Goal: Task Accomplishment & Management: Use online tool/utility

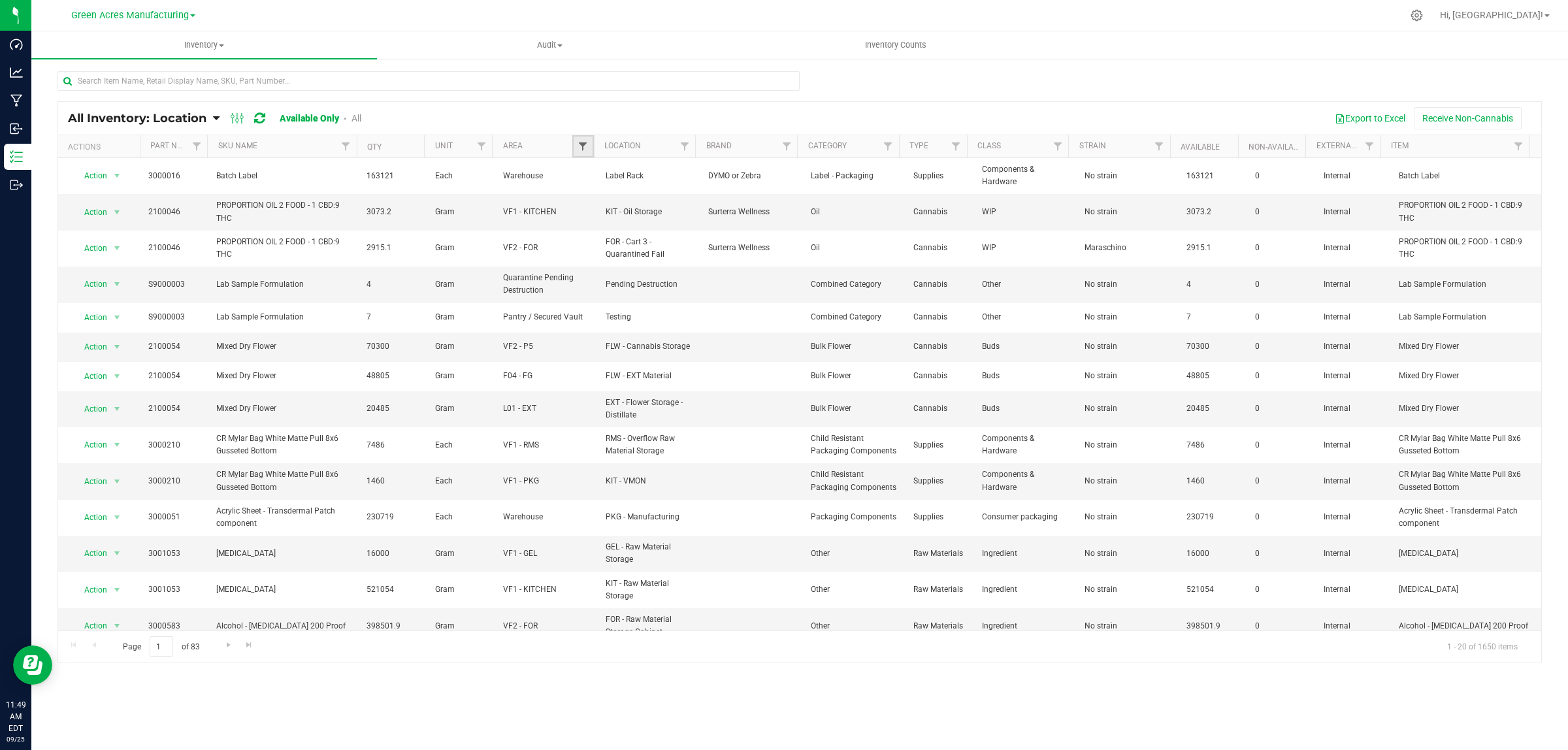
click at [578, 146] on span "Filter" at bounding box center [582, 146] width 11 height 11
click at [624, 202] on span "Select All" at bounding box center [615, 202] width 32 height 8
click at [594, 202] on input "Select All" at bounding box center [589, 202] width 9 height 9
checkbox input "true"
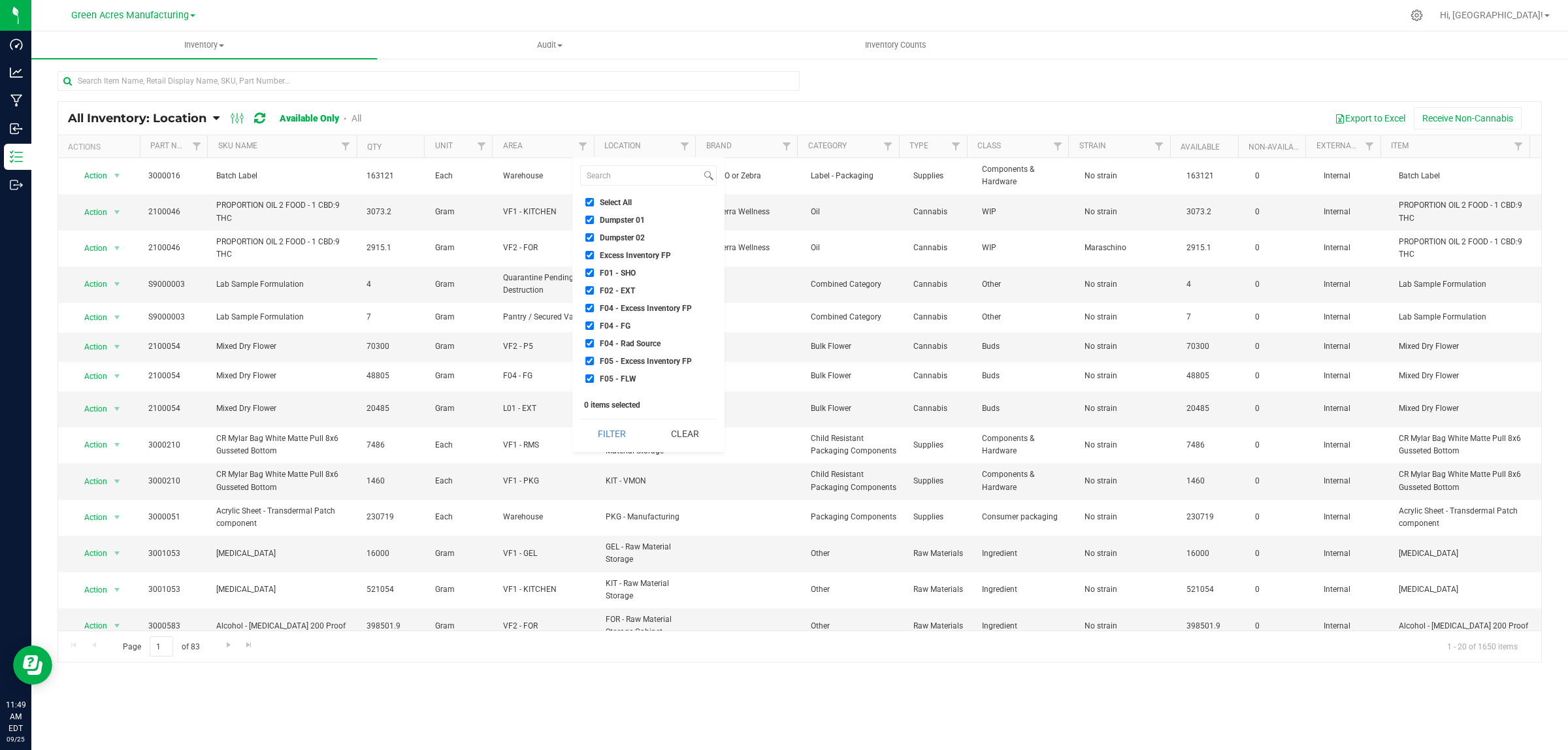
checkbox input "true"
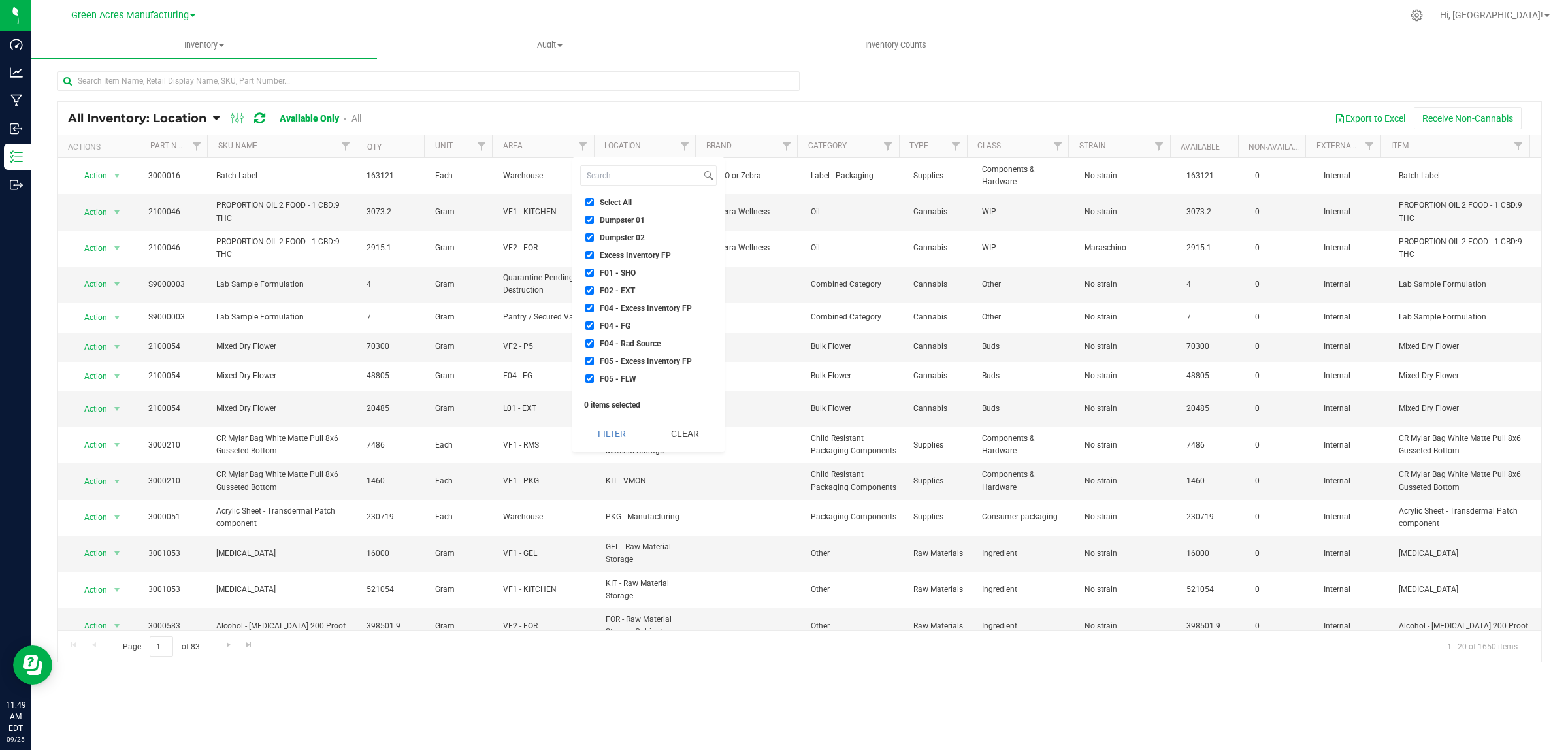
checkbox input "true"
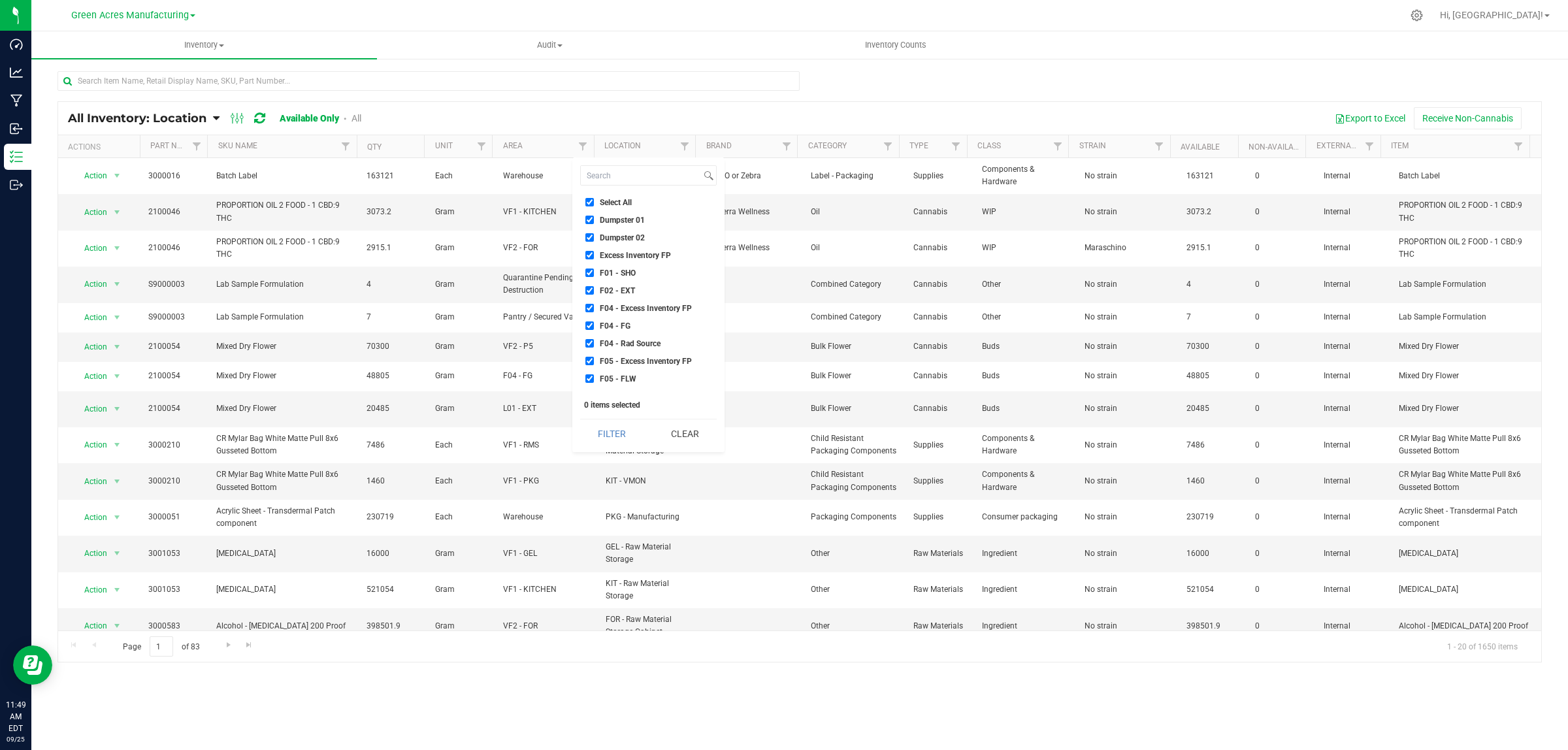
checkbox input "true"
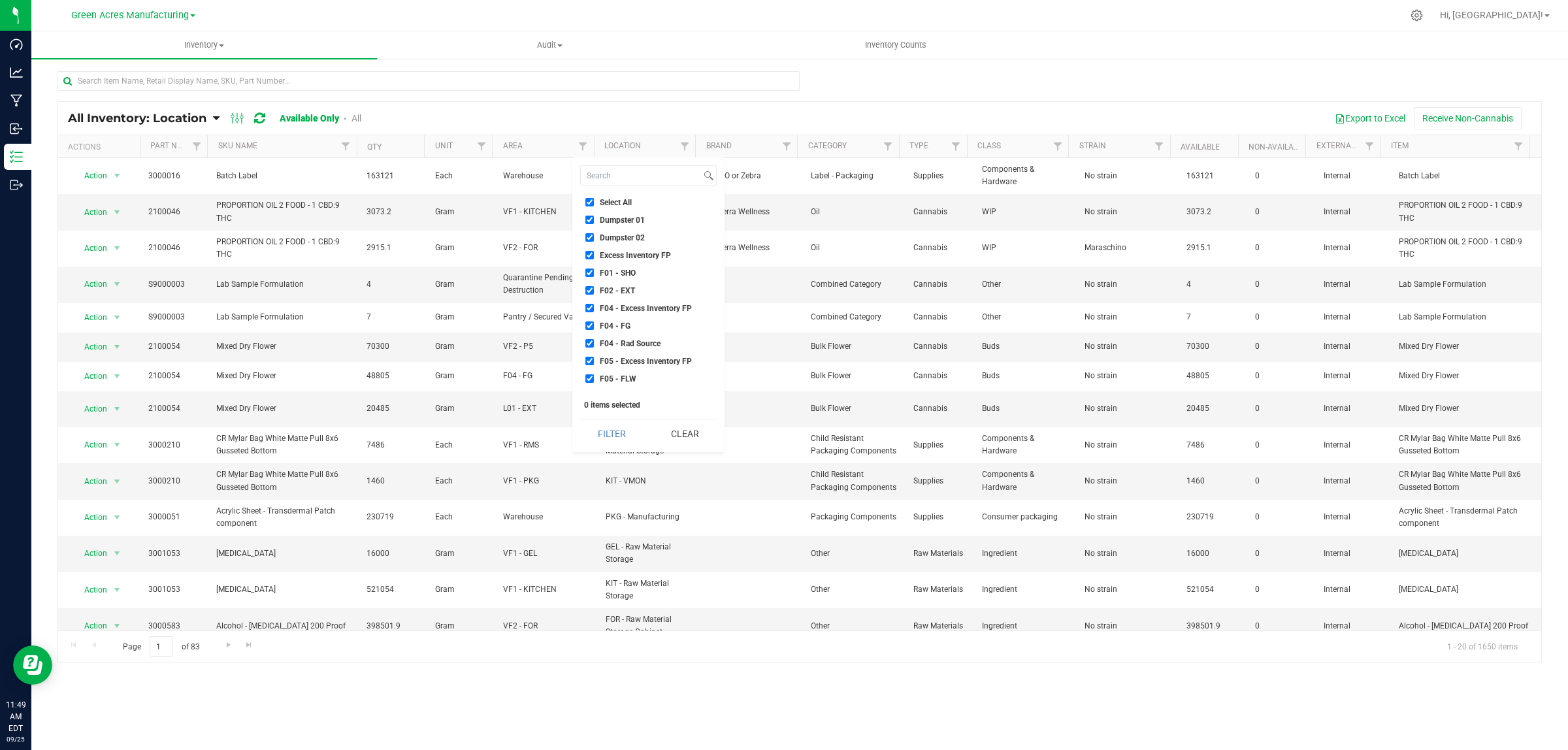
checkbox input "true"
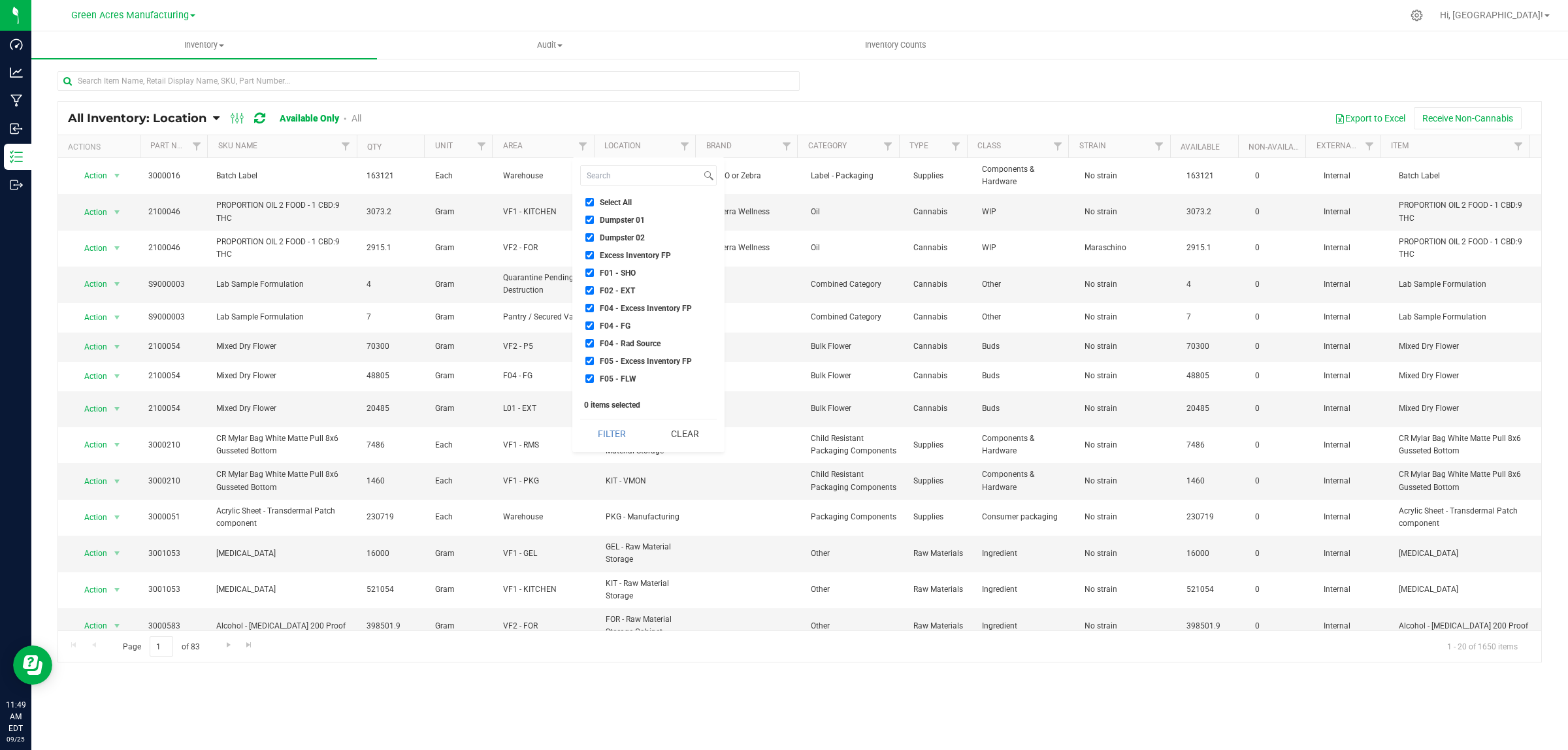
checkbox input "true"
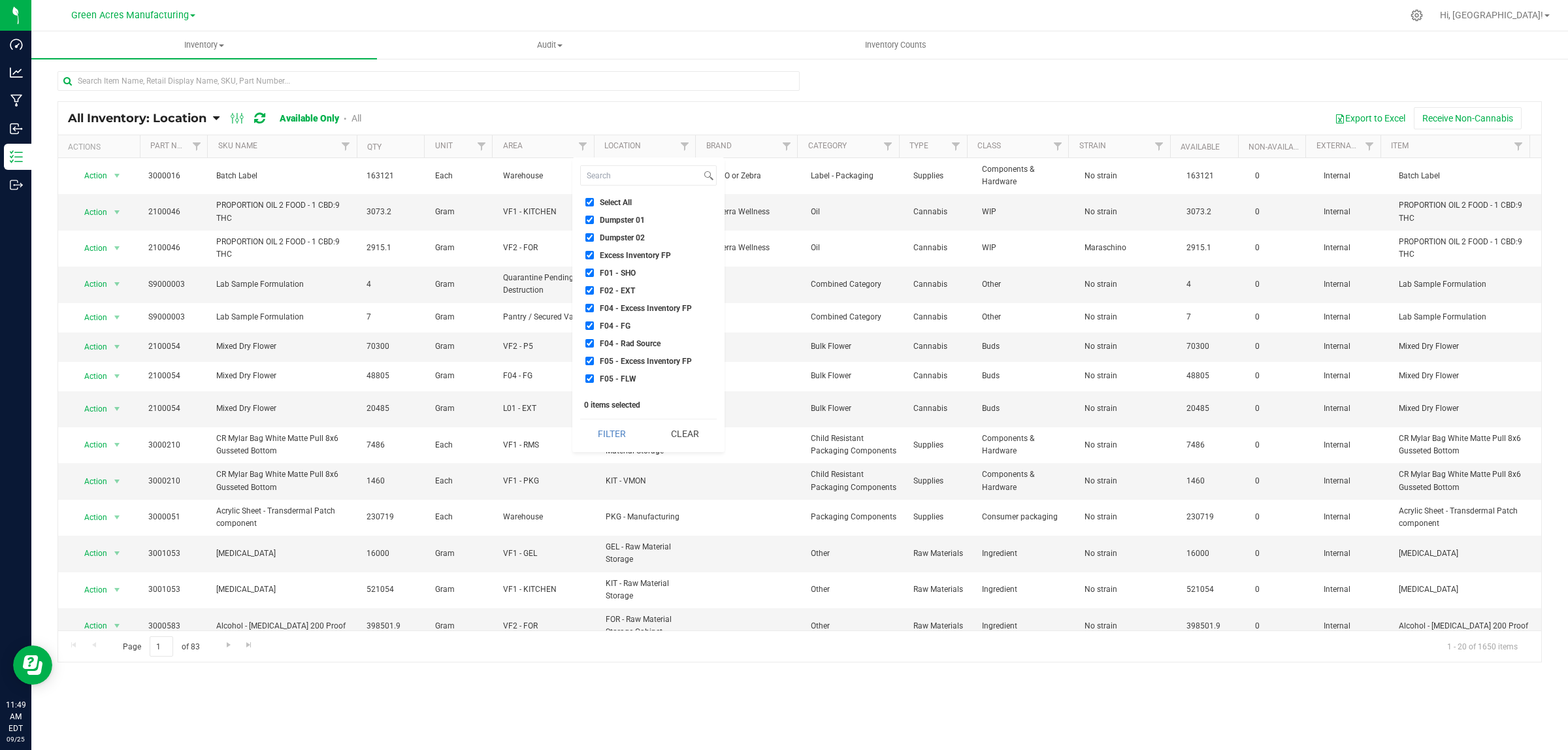
checkbox input "true"
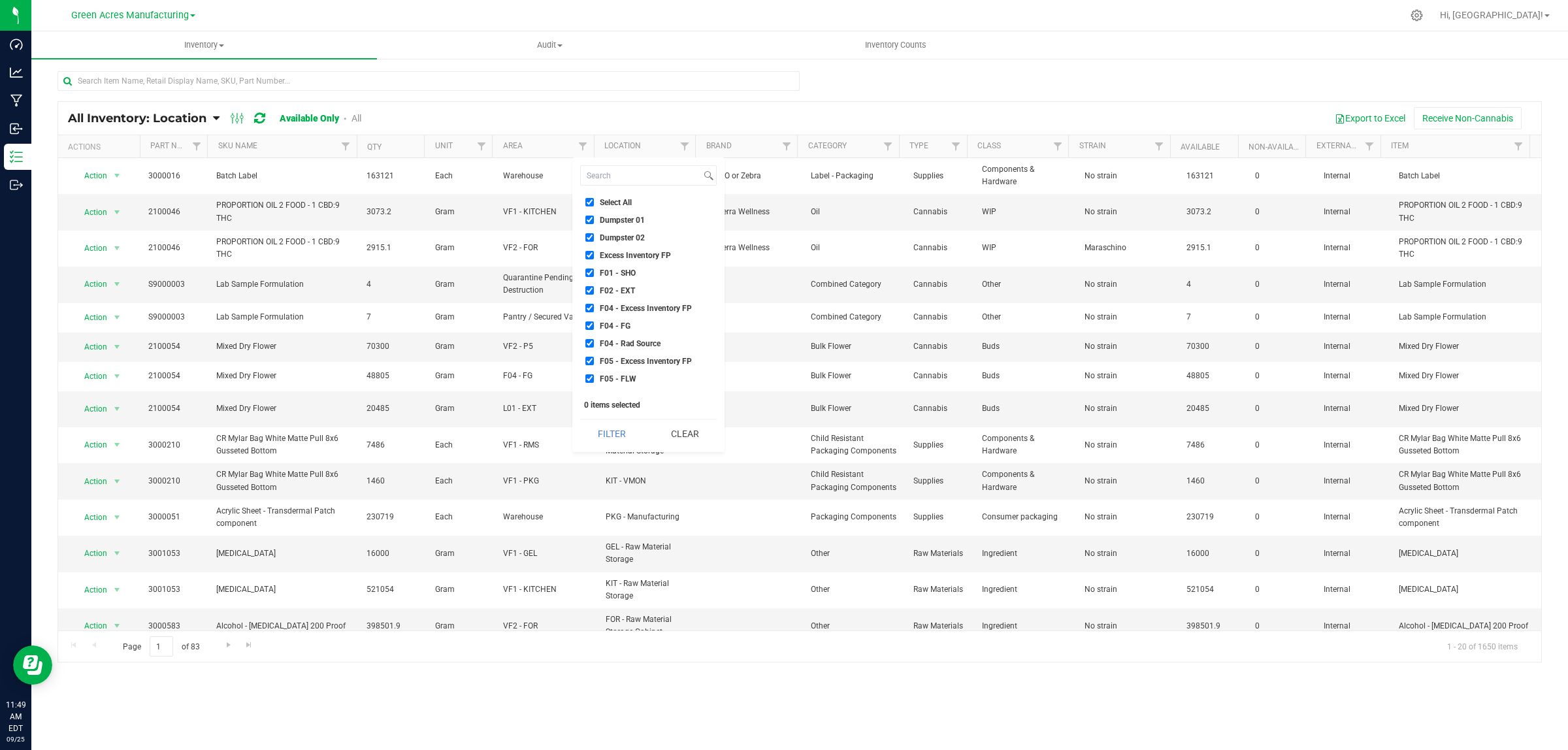
checkbox input "true"
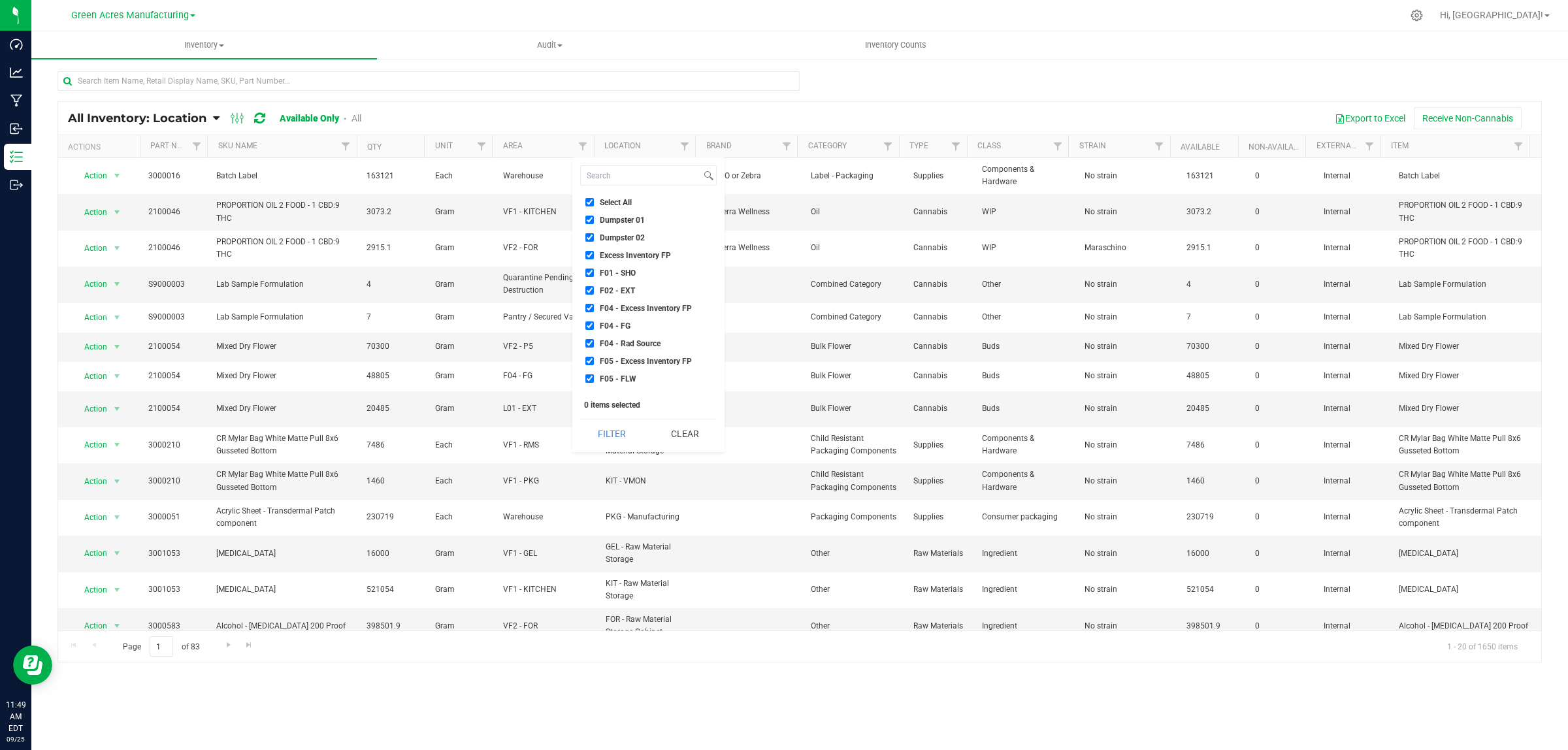
checkbox input "true"
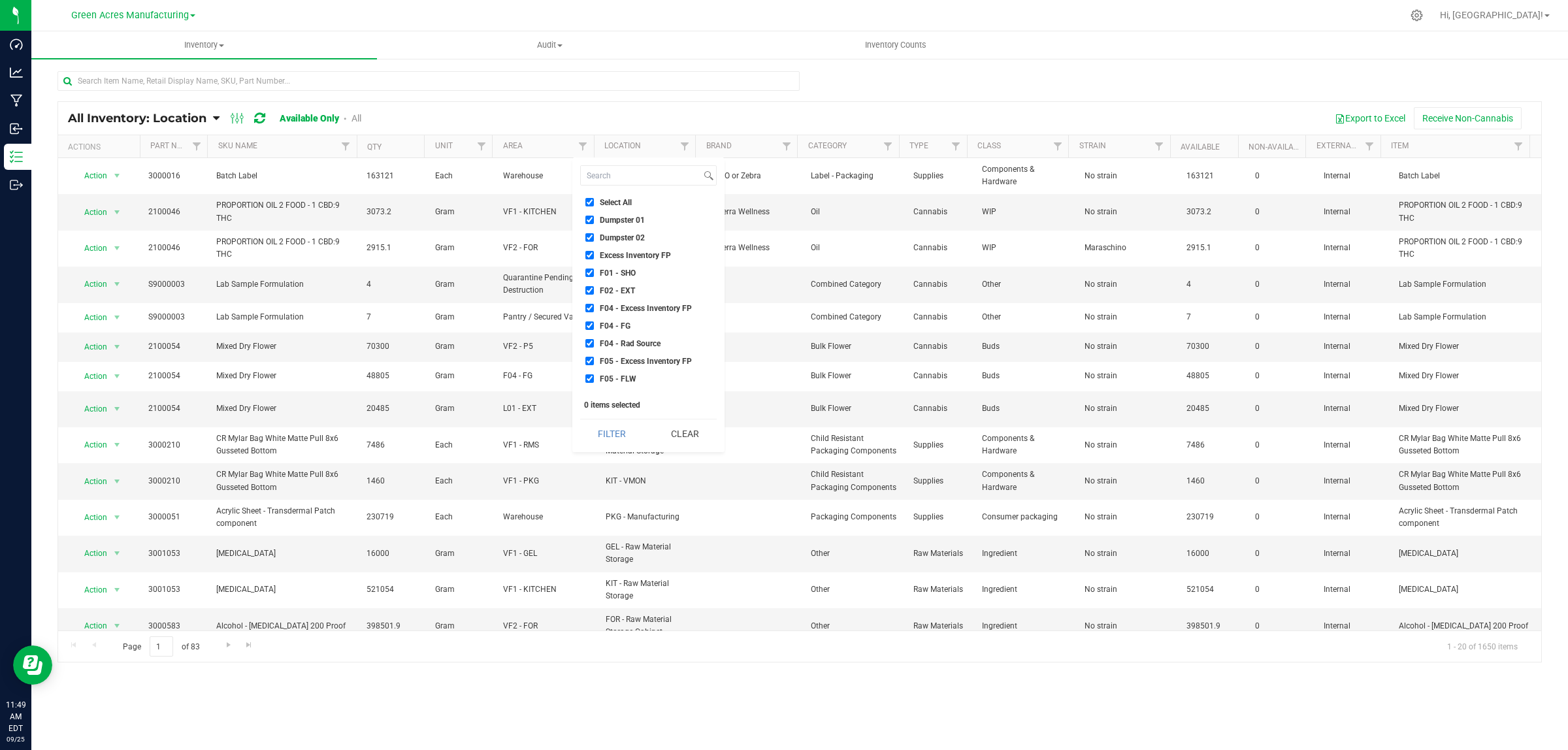
checkbox input "true"
click at [634, 231] on span "Failed Test Quarantine" at bounding box center [638, 233] width 77 height 8
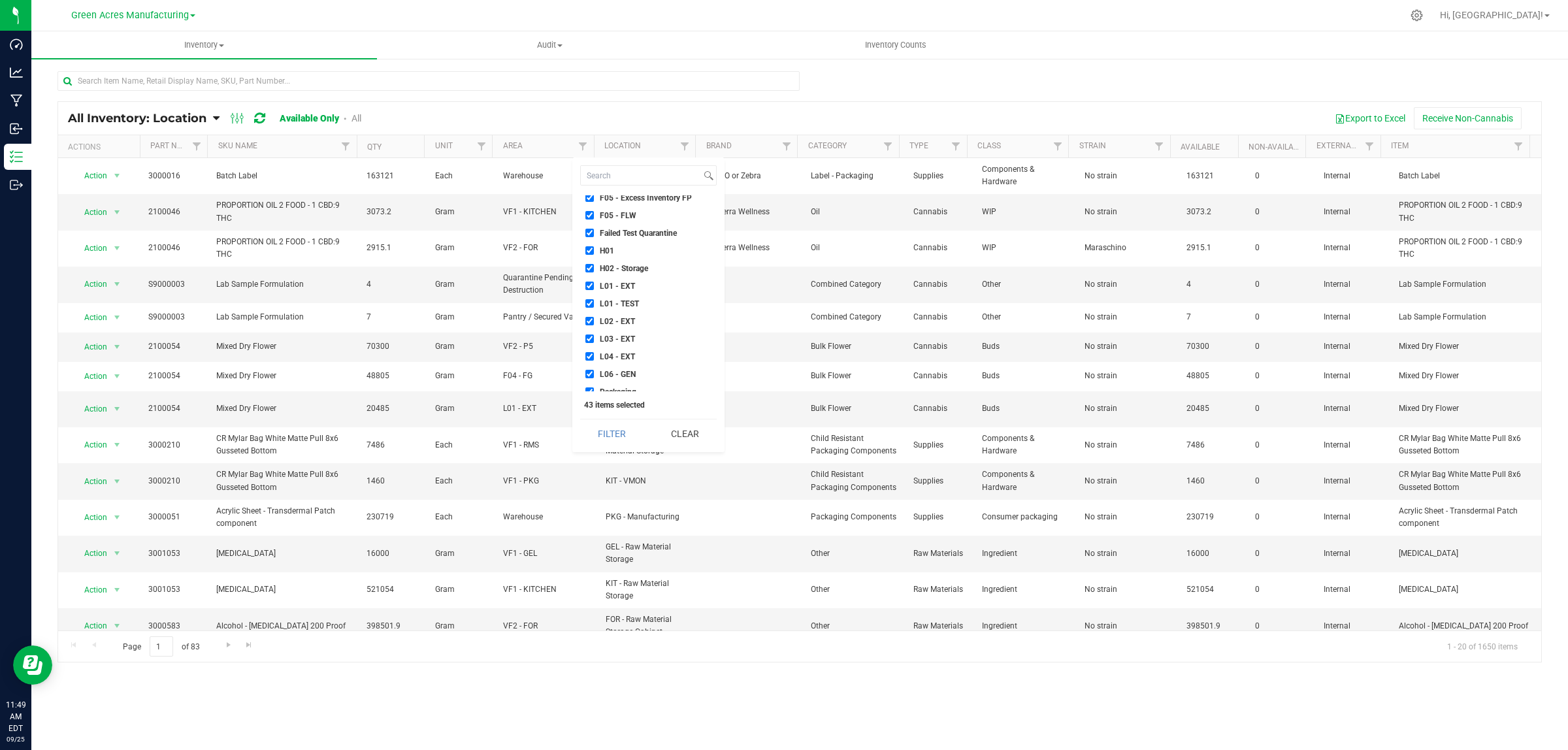
click at [594, 231] on input "Failed Test Quarantine" at bounding box center [589, 233] width 9 height 9
checkbox input "false"
click at [634, 237] on span "Quarantine Finished Goods" at bounding box center [647, 235] width 95 height 8
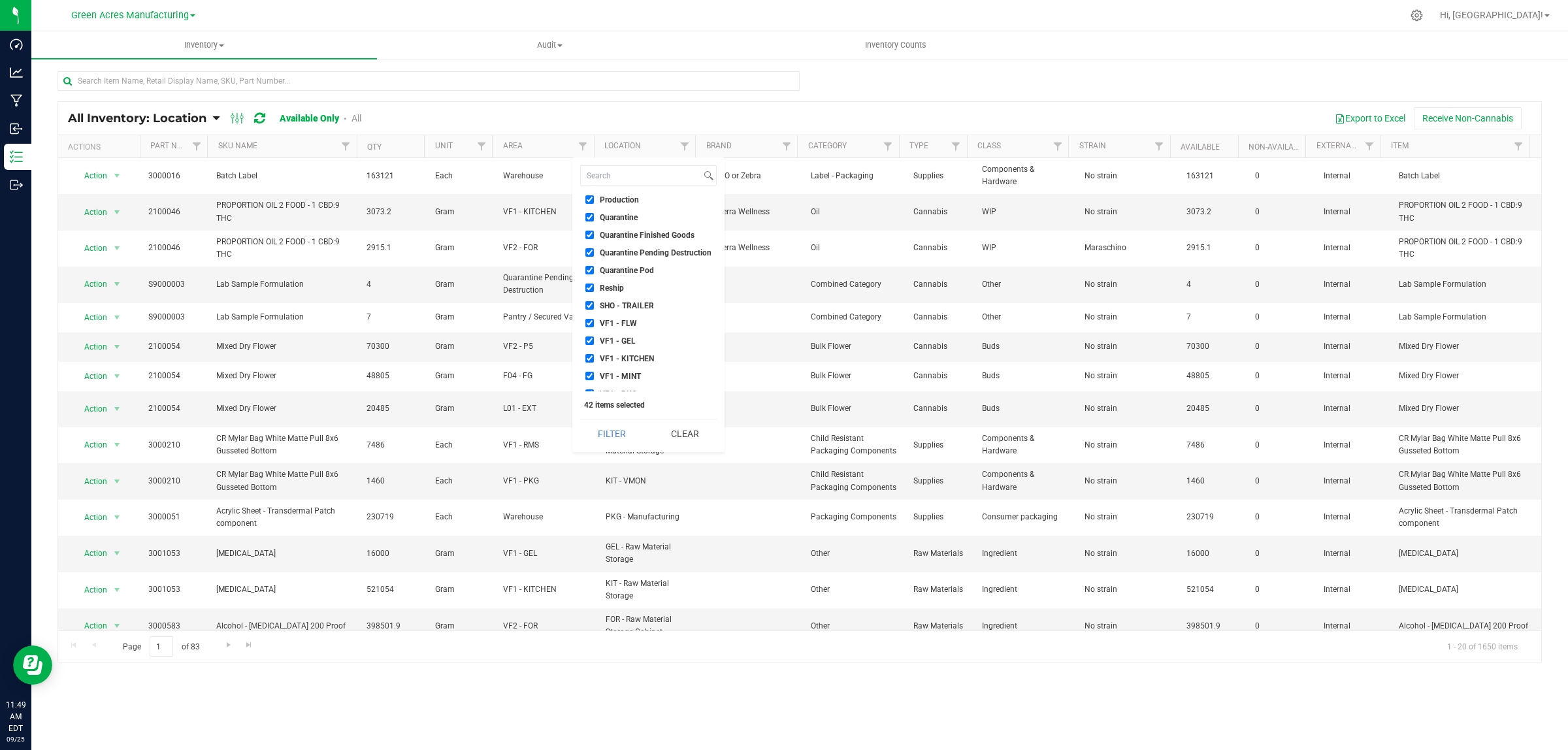
click at [594, 237] on input "Quarantine Finished Goods" at bounding box center [589, 235] width 9 height 9
checkbox input "false"
click at [627, 214] on span "Quarantine" at bounding box center [619, 217] width 38 height 8
click at [594, 214] on input "Quarantine" at bounding box center [589, 217] width 9 height 9
checkbox input "false"
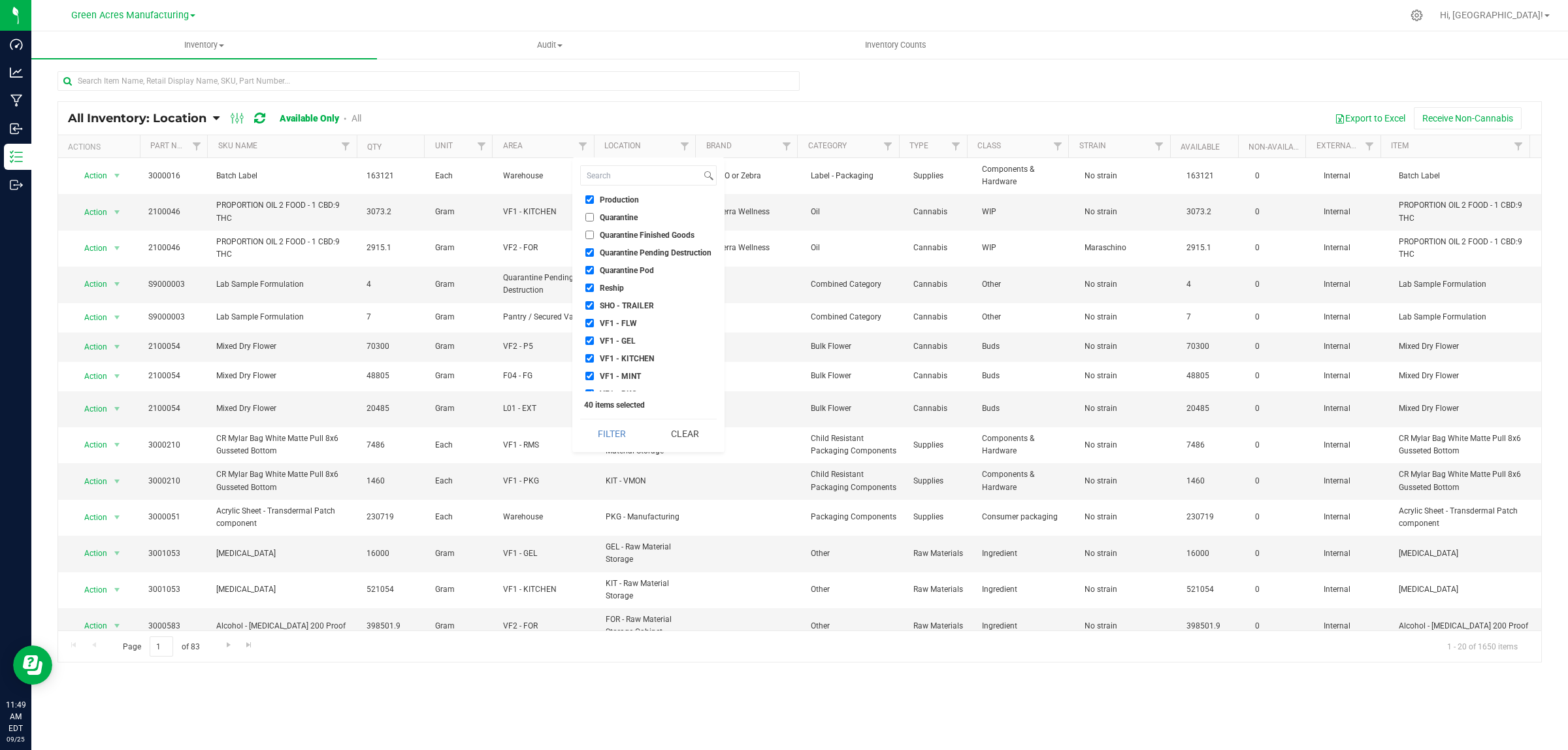
click at [631, 250] on span "Quarantine Pending Destruction" at bounding box center [656, 253] width 112 height 8
click at [594, 250] on input "Quarantine Pending Destruction" at bounding box center [589, 252] width 9 height 9
checkbox input "false"
click at [626, 271] on span "Quarantine Pod" at bounding box center [627, 271] width 54 height 8
click at [594, 271] on input "Quarantine Pod" at bounding box center [589, 270] width 9 height 9
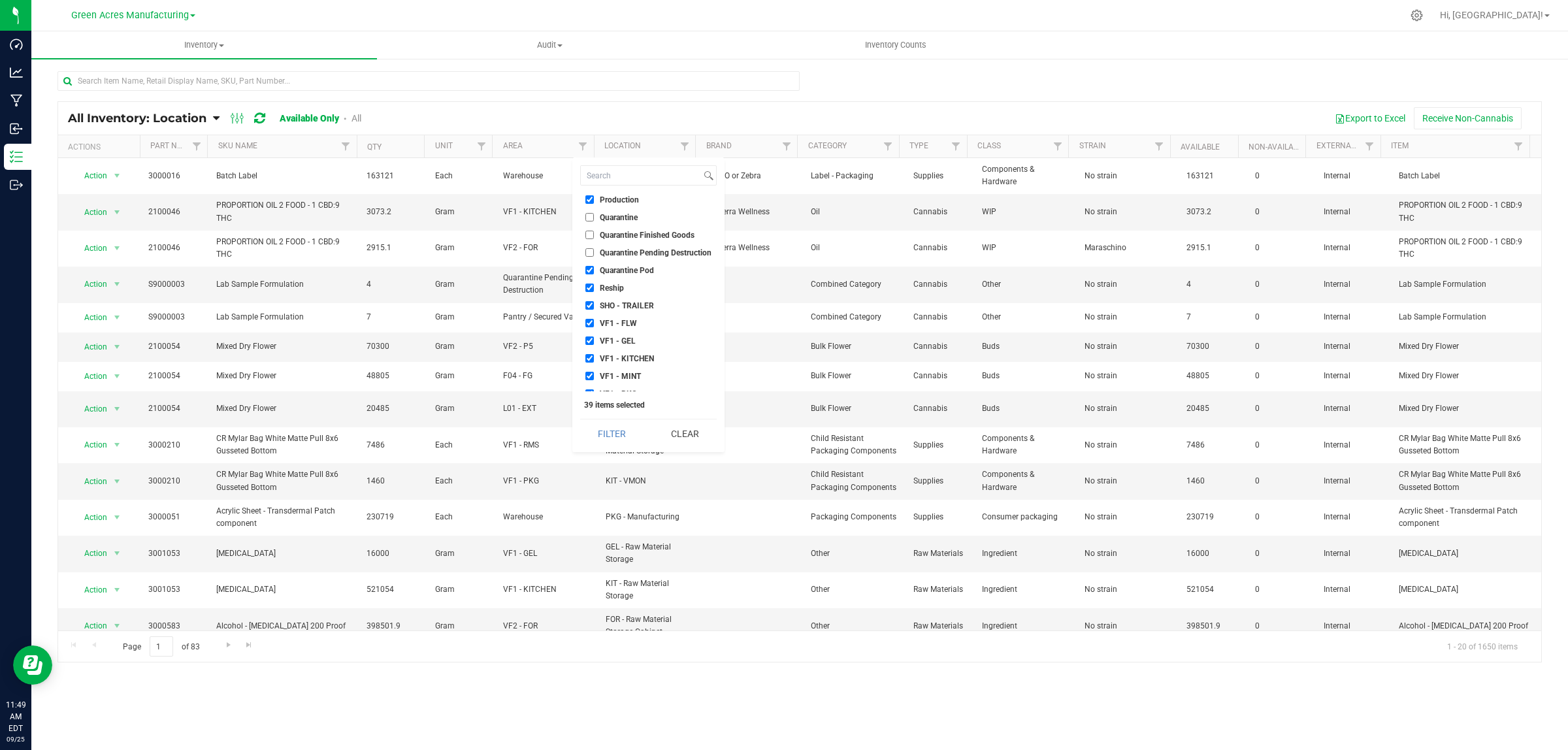
checkbox input "false"
click at [614, 422] on button "Filter" at bounding box center [611, 434] width 63 height 29
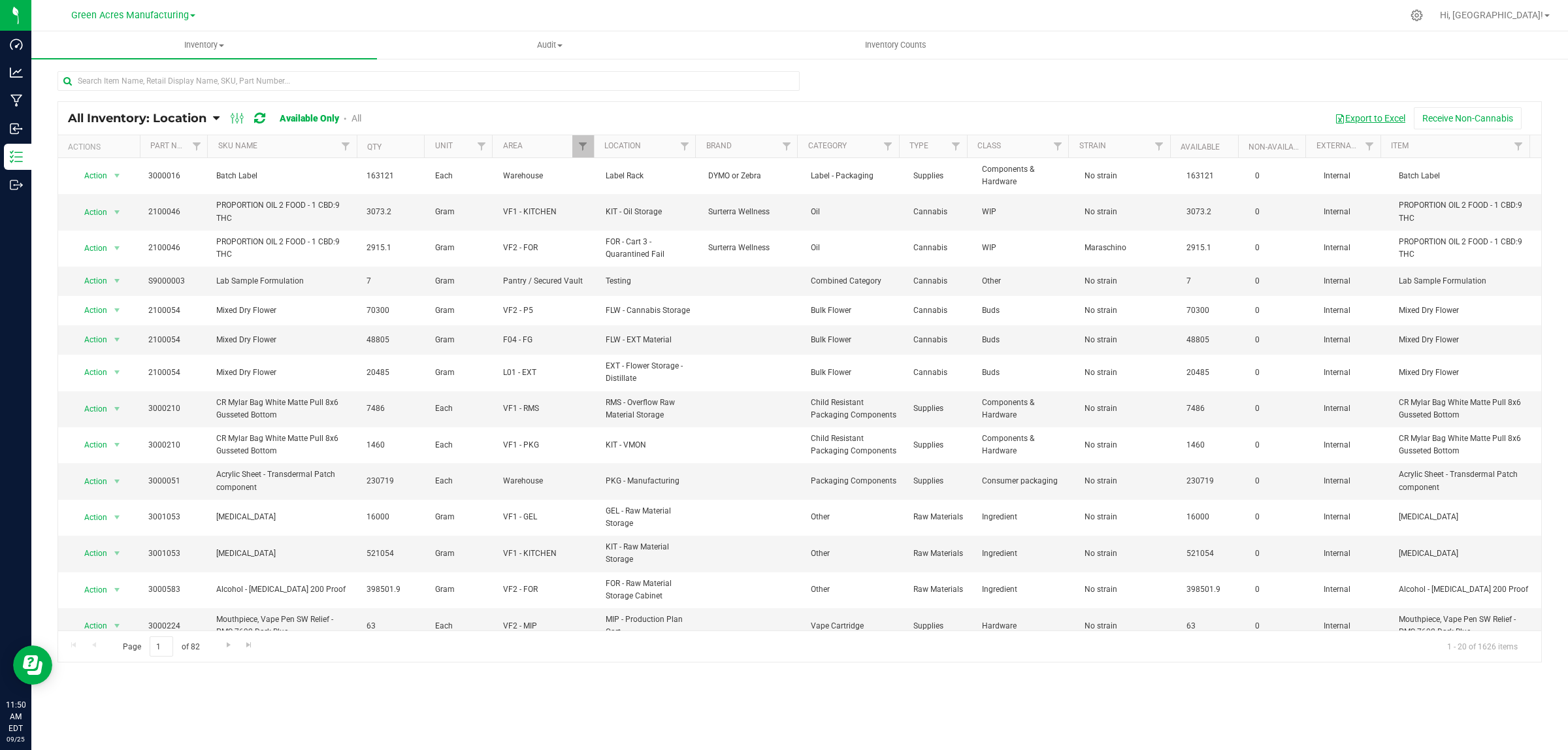
click at [1405, 113] on button "Export to Excel" at bounding box center [1370, 119] width 88 height 22
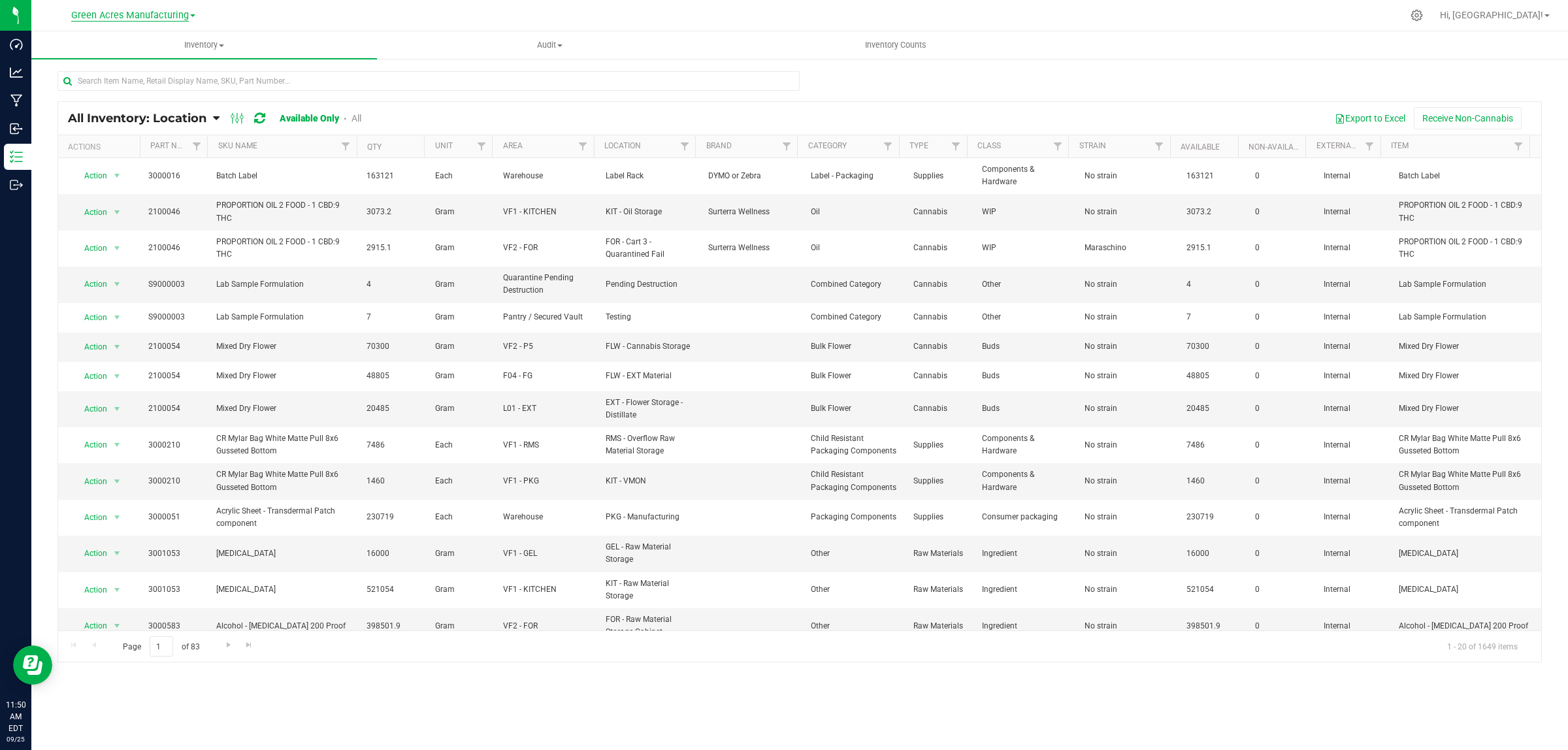
click at [123, 14] on span "Green Acres Manufacturing" at bounding box center [130, 16] width 117 height 12
click at [105, 76] on link "Tampa Warehouse" at bounding box center [134, 80] width 191 height 18
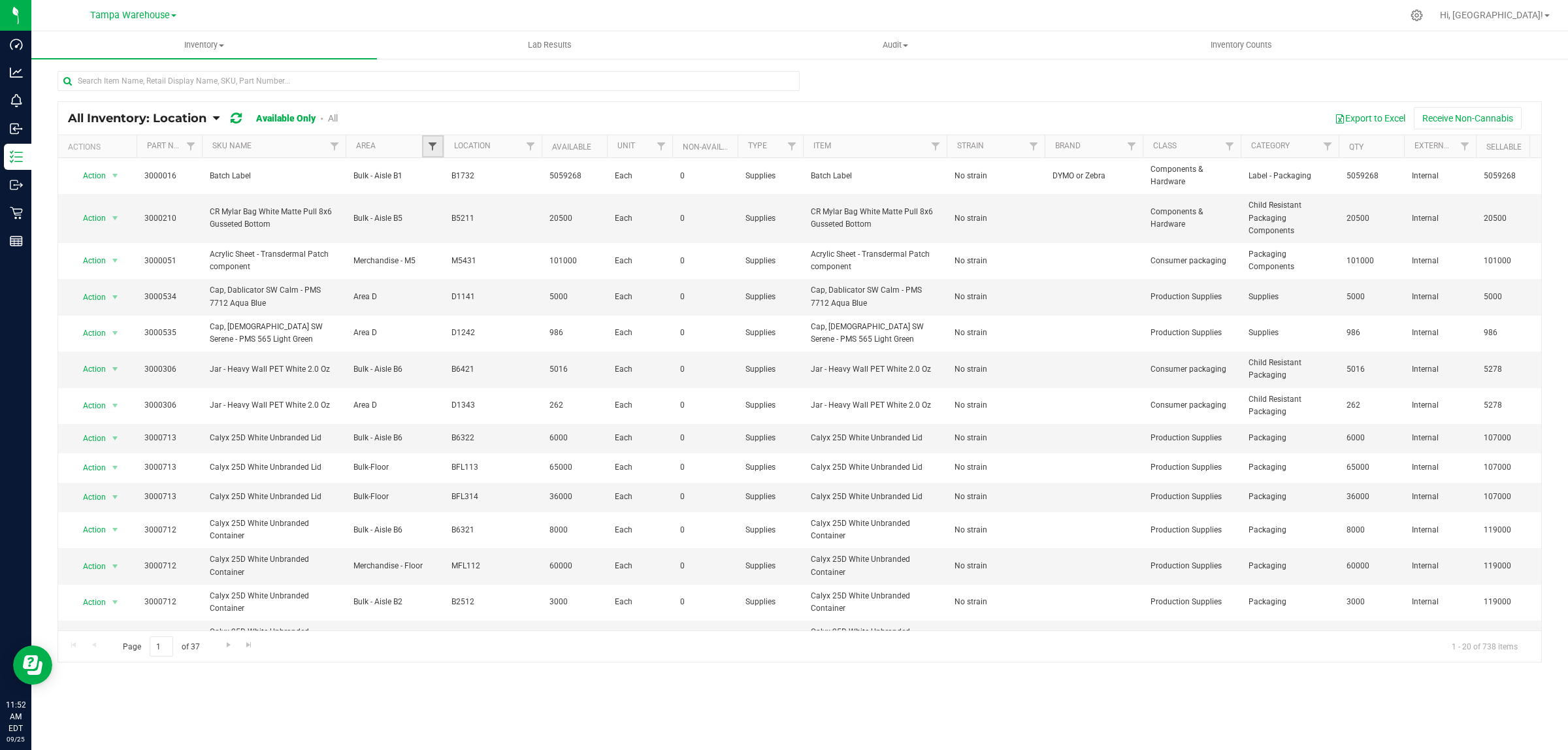
click at [435, 142] on span "Filter" at bounding box center [432, 146] width 11 height 11
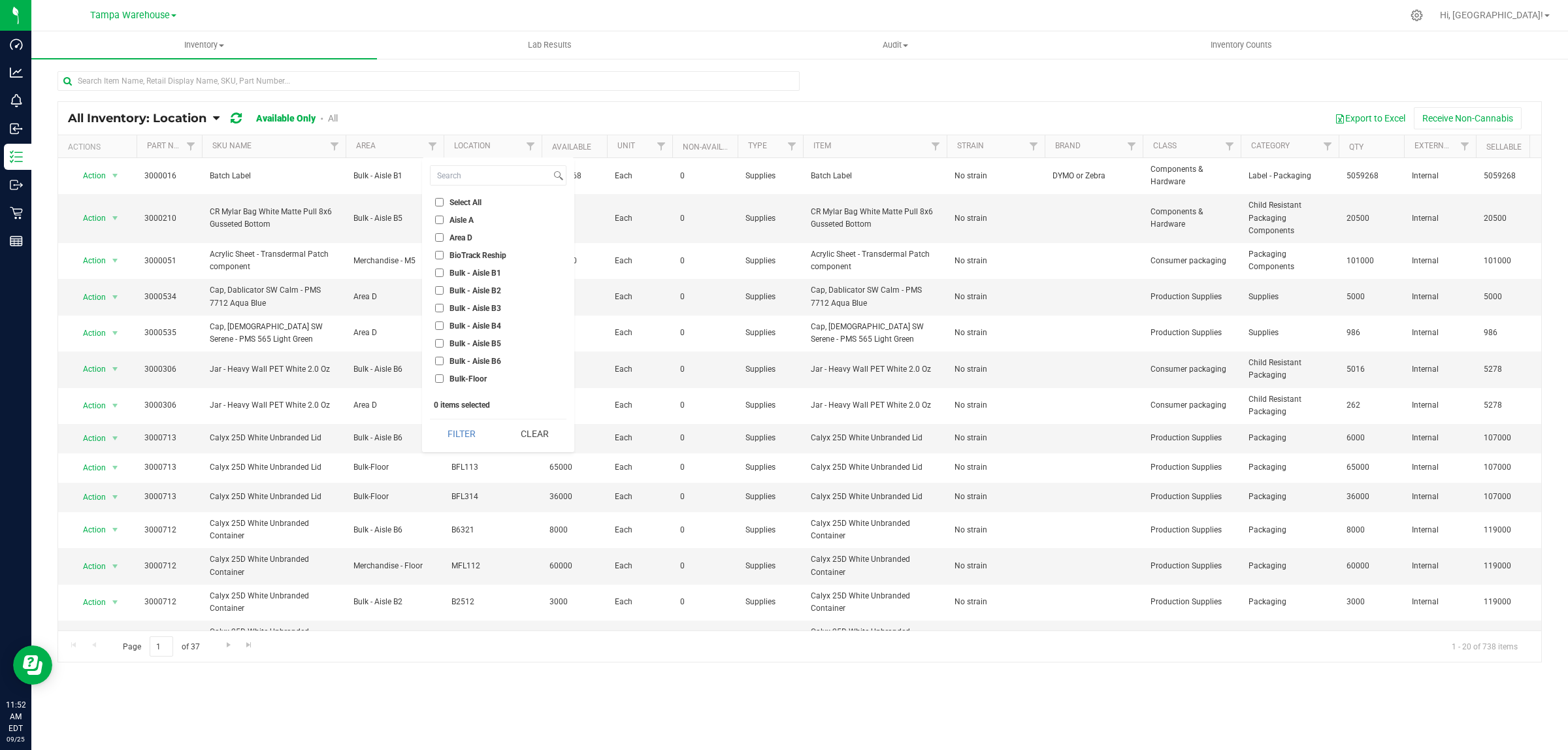
click at [474, 198] on span "Select All" at bounding box center [465, 202] width 32 height 8
click at [443, 198] on input "Select All" at bounding box center [439, 202] width 9 height 9
checkbox input "true"
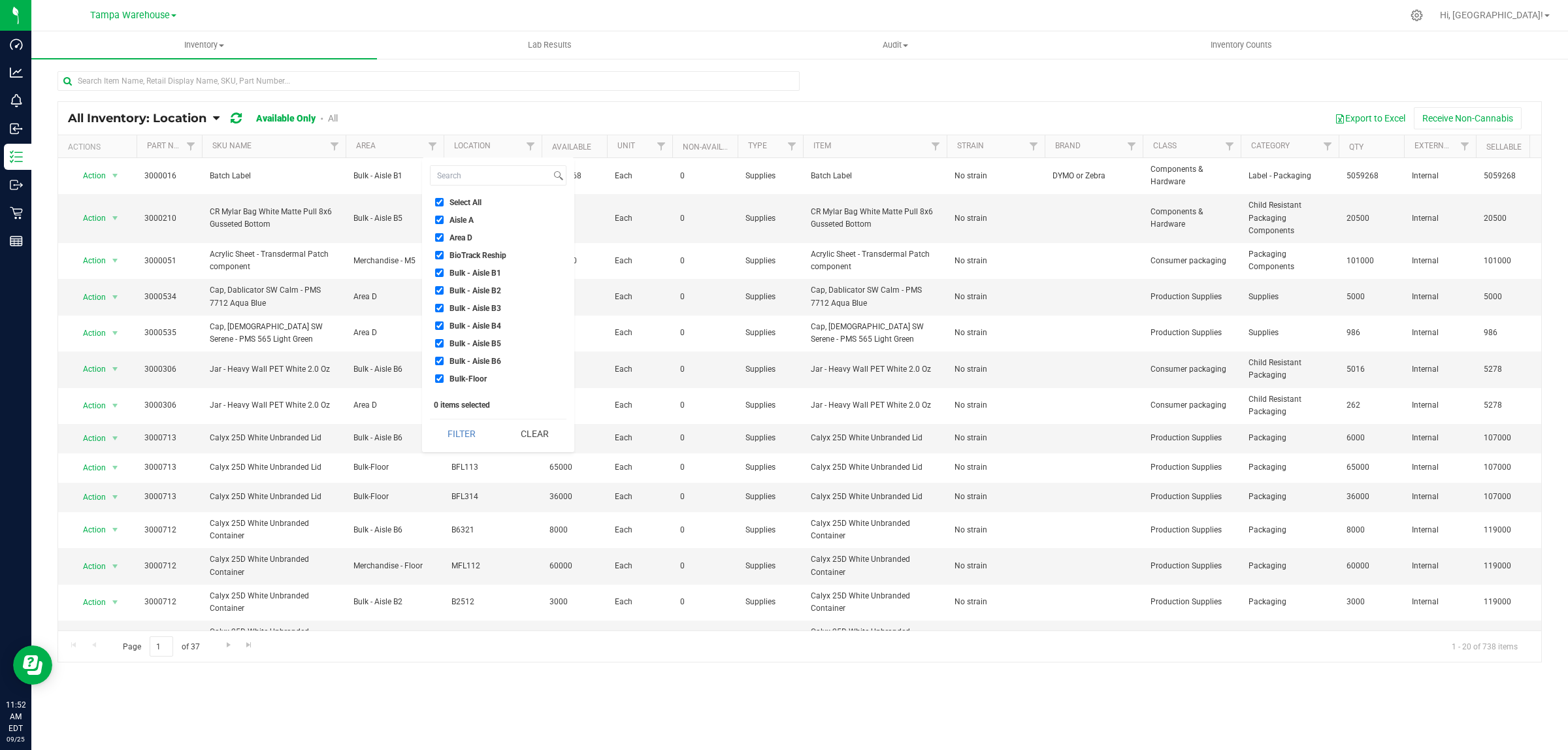
checkbox input "true"
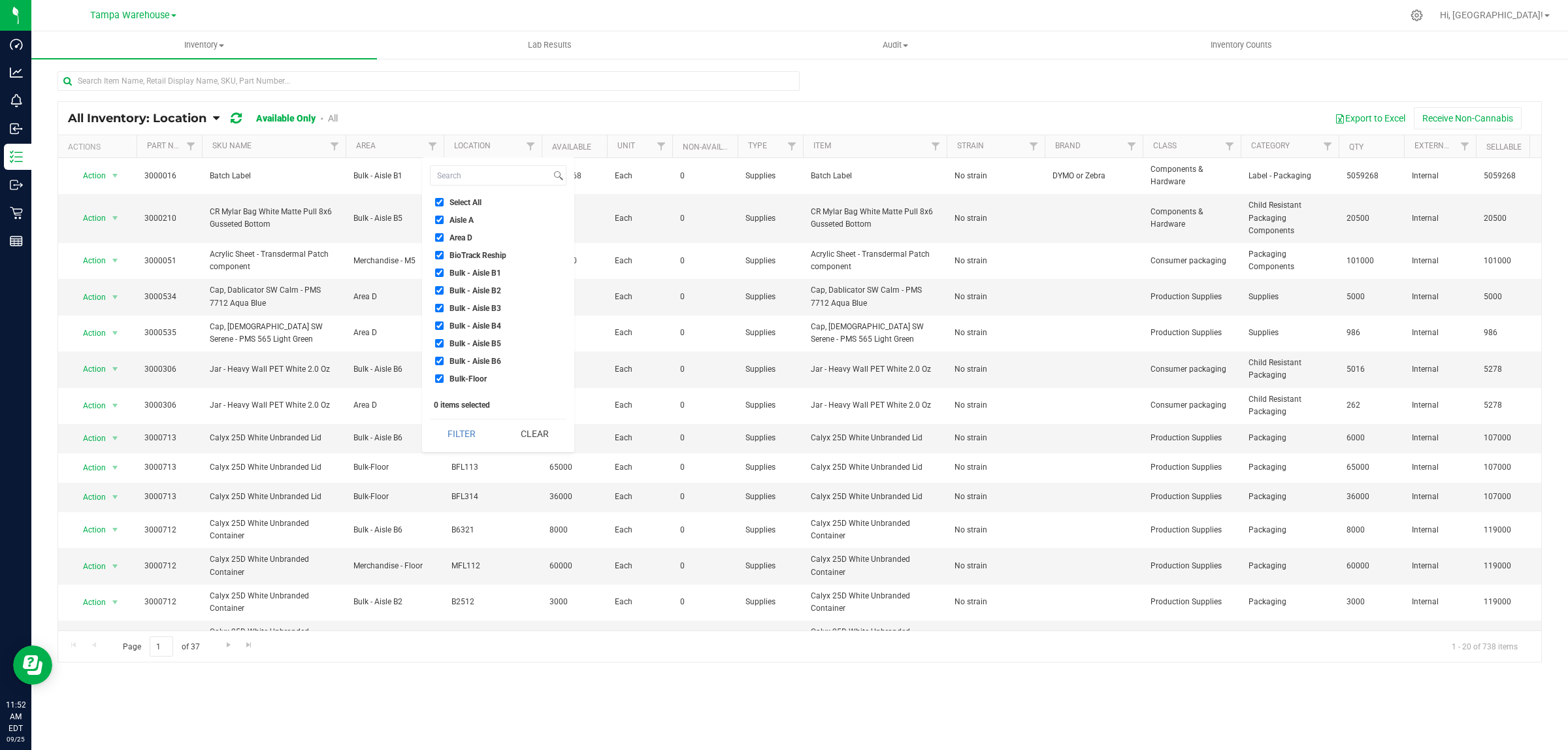
checkbox input "true"
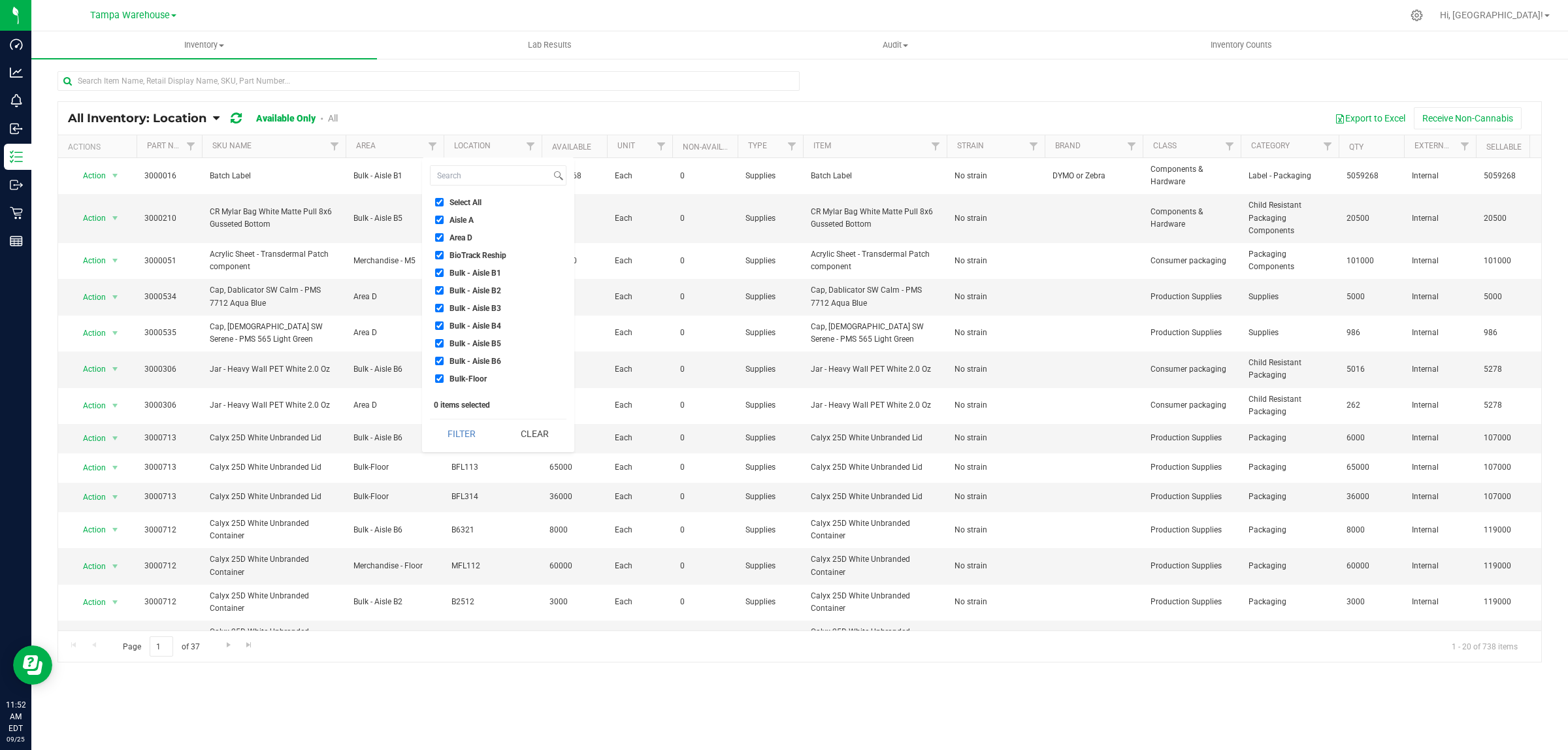
checkbox input "true"
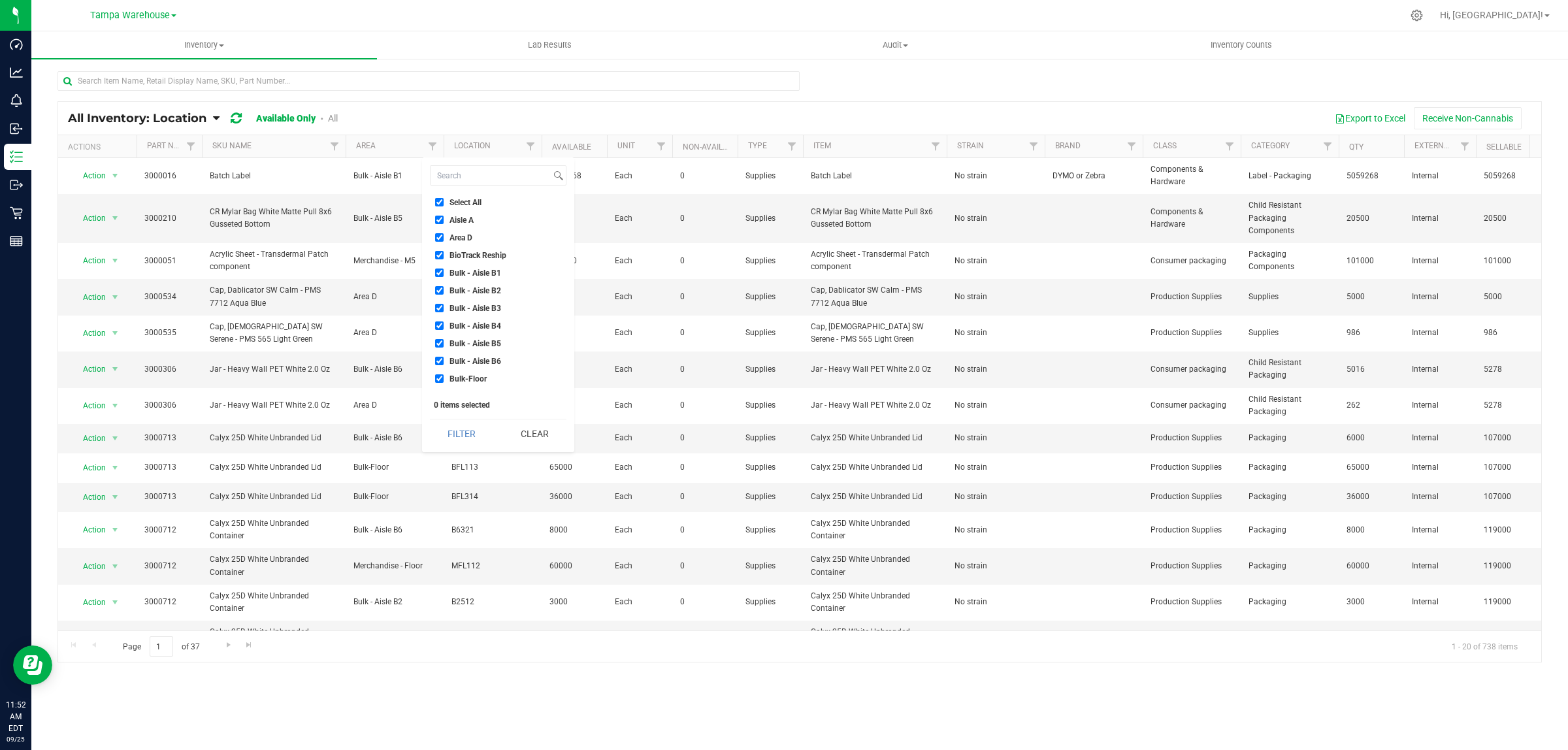
checkbox input "true"
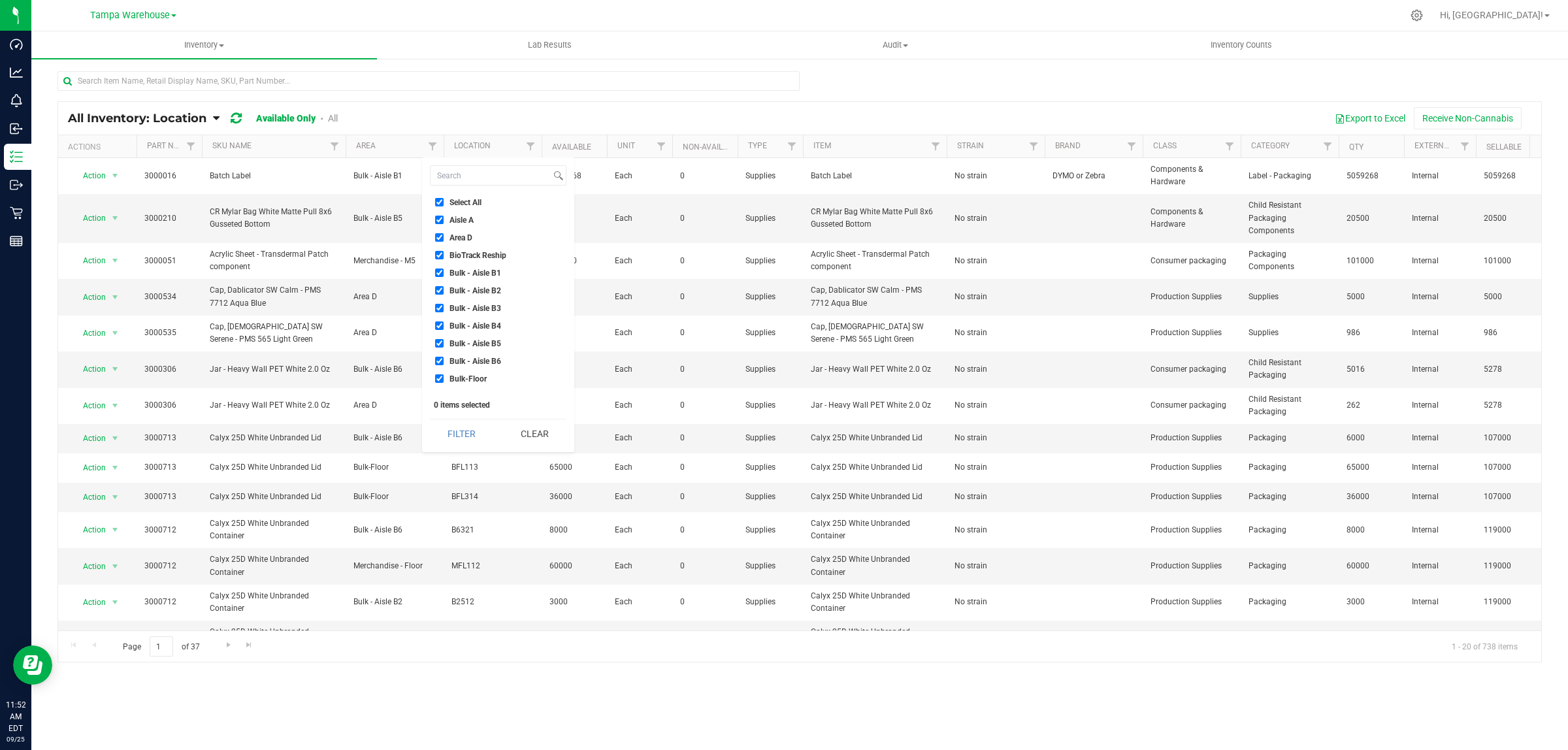
checkbox input "true"
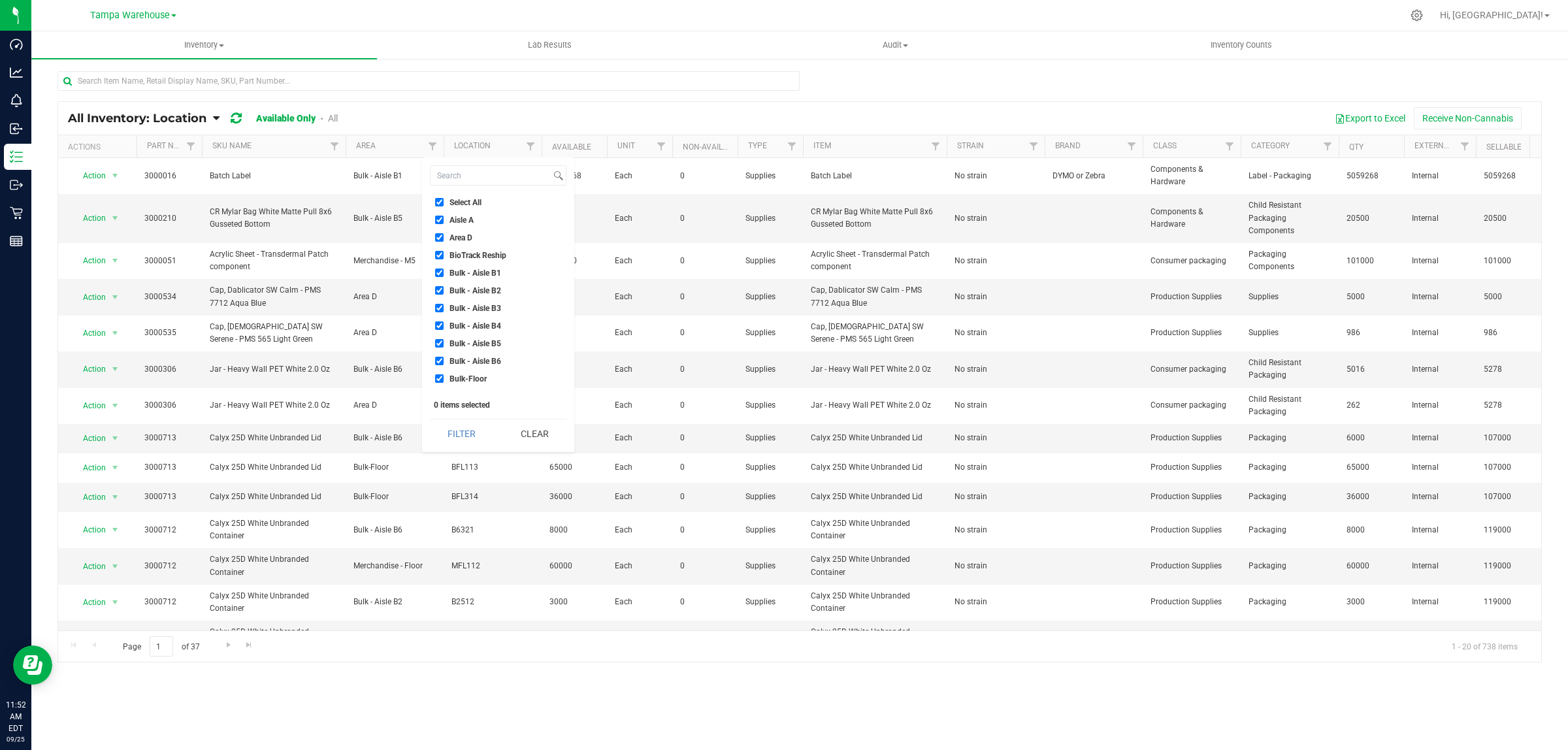
checkbox input "true"
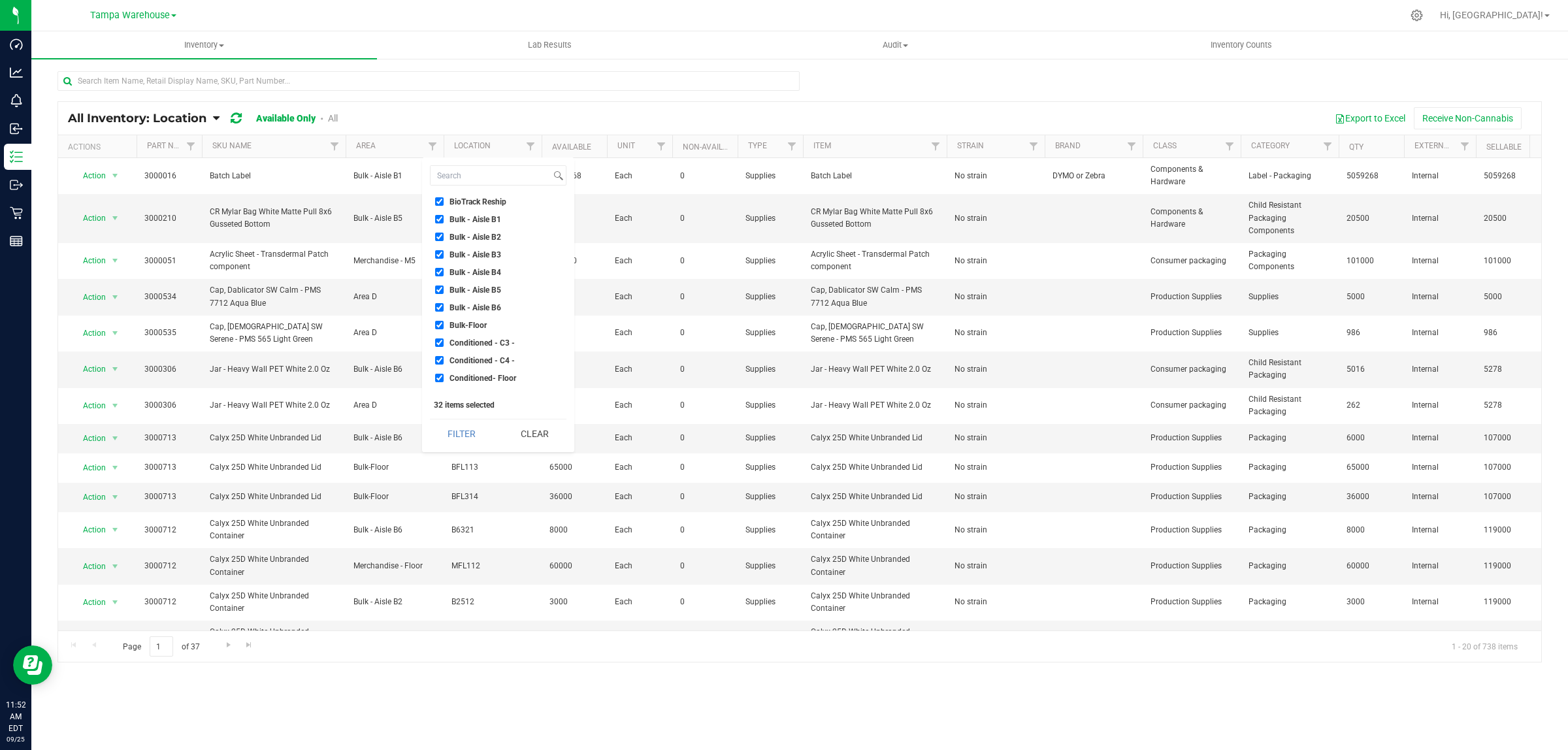
scroll to position [82, 0]
click at [505, 366] on span "Failed Test Quarantine" at bounding box center [488, 368] width 77 height 8
click at [443, 366] on input "Failed Test Quarantine" at bounding box center [439, 367] width 9 height 9
checkbox input "false"
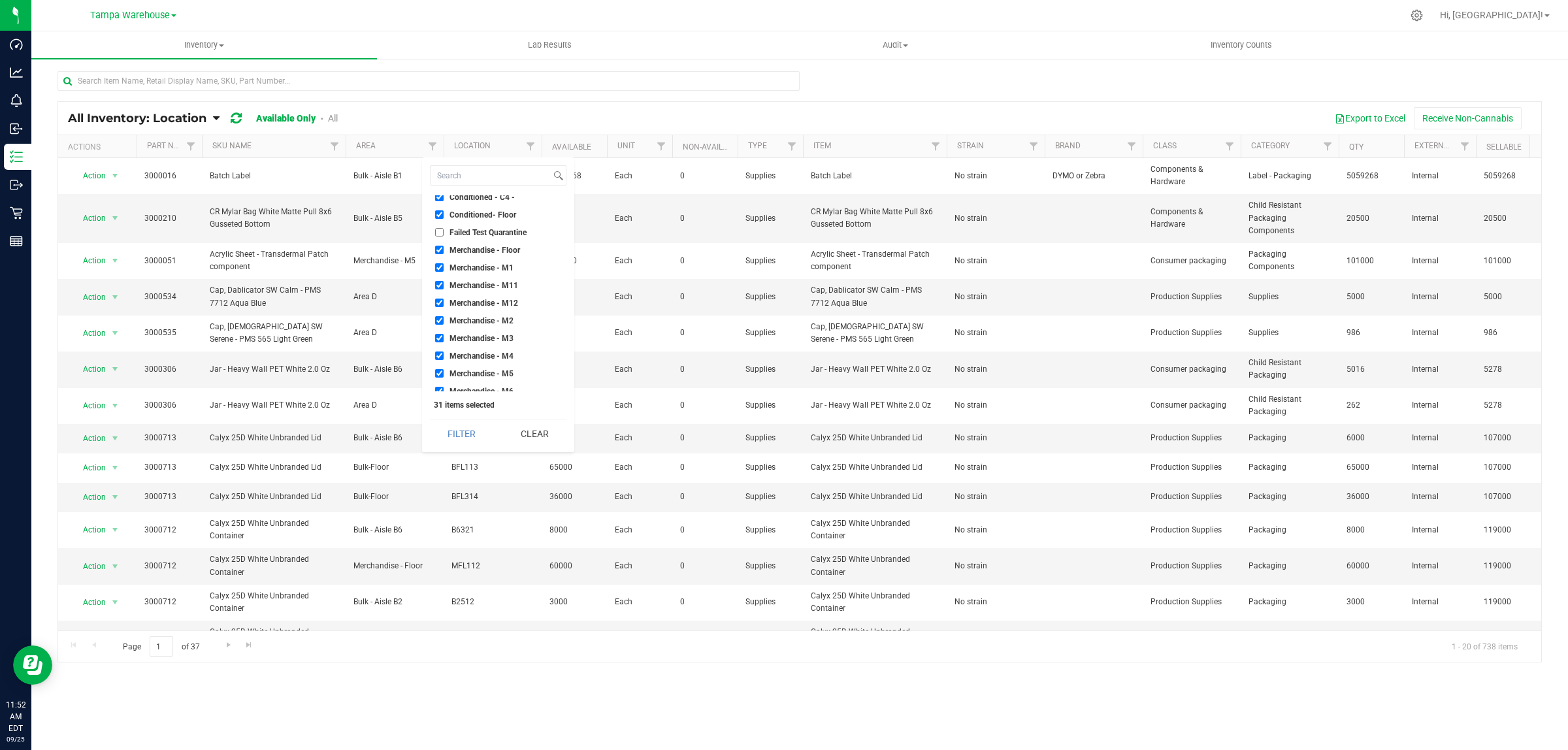
scroll to position [245, 0]
click at [517, 379] on span "New retail store quarantine 1" at bounding box center [499, 381] width 99 height 8
click at [443, 379] on input "New retail store quarantine 1" at bounding box center [439, 380] width 9 height 9
checkbox input "false"
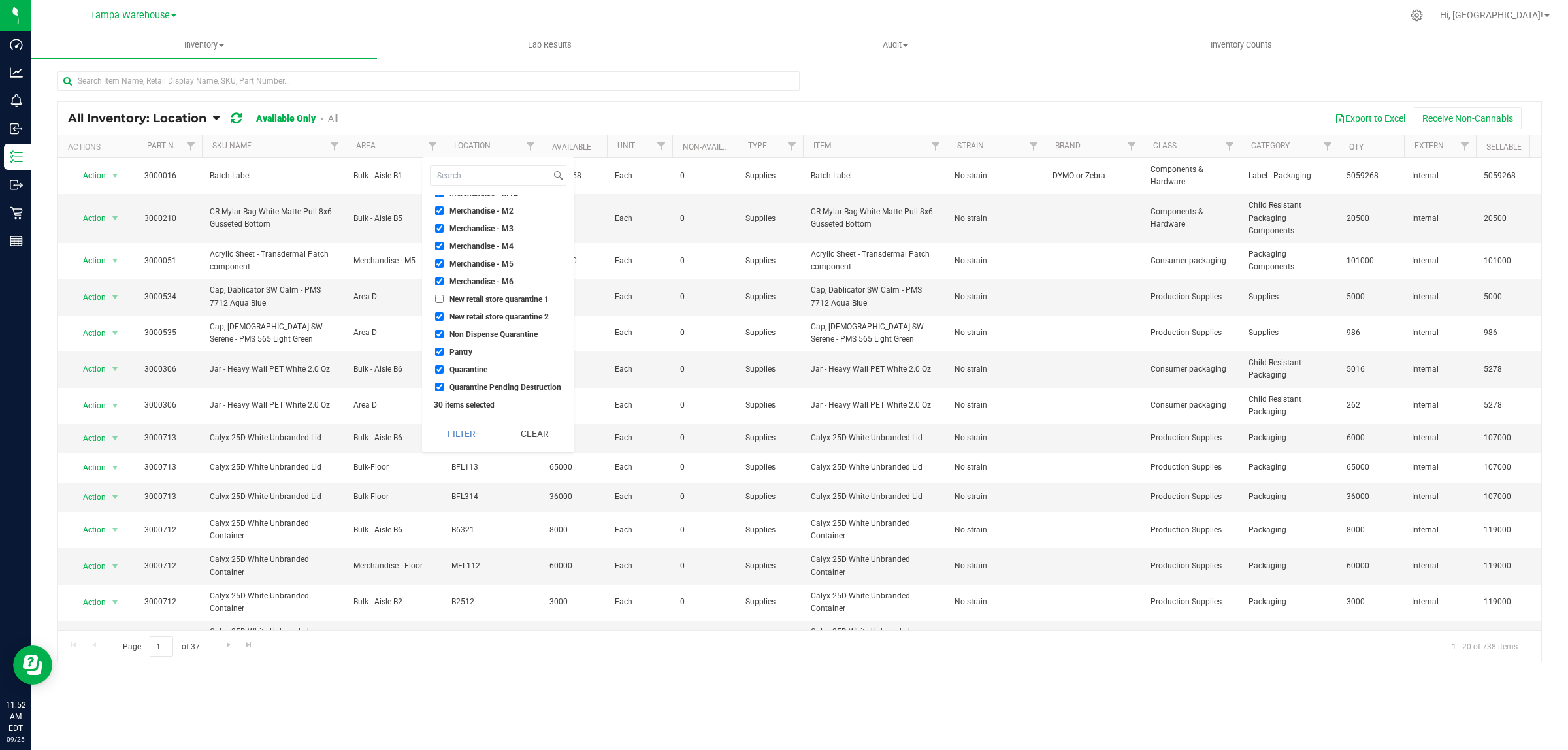
click at [508, 313] on span "New retail store quarantine 2" at bounding box center [499, 317] width 99 height 8
click at [443, 312] on input "New retail store quarantine 2" at bounding box center [439, 316] width 9 height 9
checkbox input "false"
click at [514, 337] on span "Non Dispense Quarantine" at bounding box center [493, 335] width 88 height 8
click at [443, 337] on input "Non Dispense Quarantine" at bounding box center [439, 334] width 9 height 9
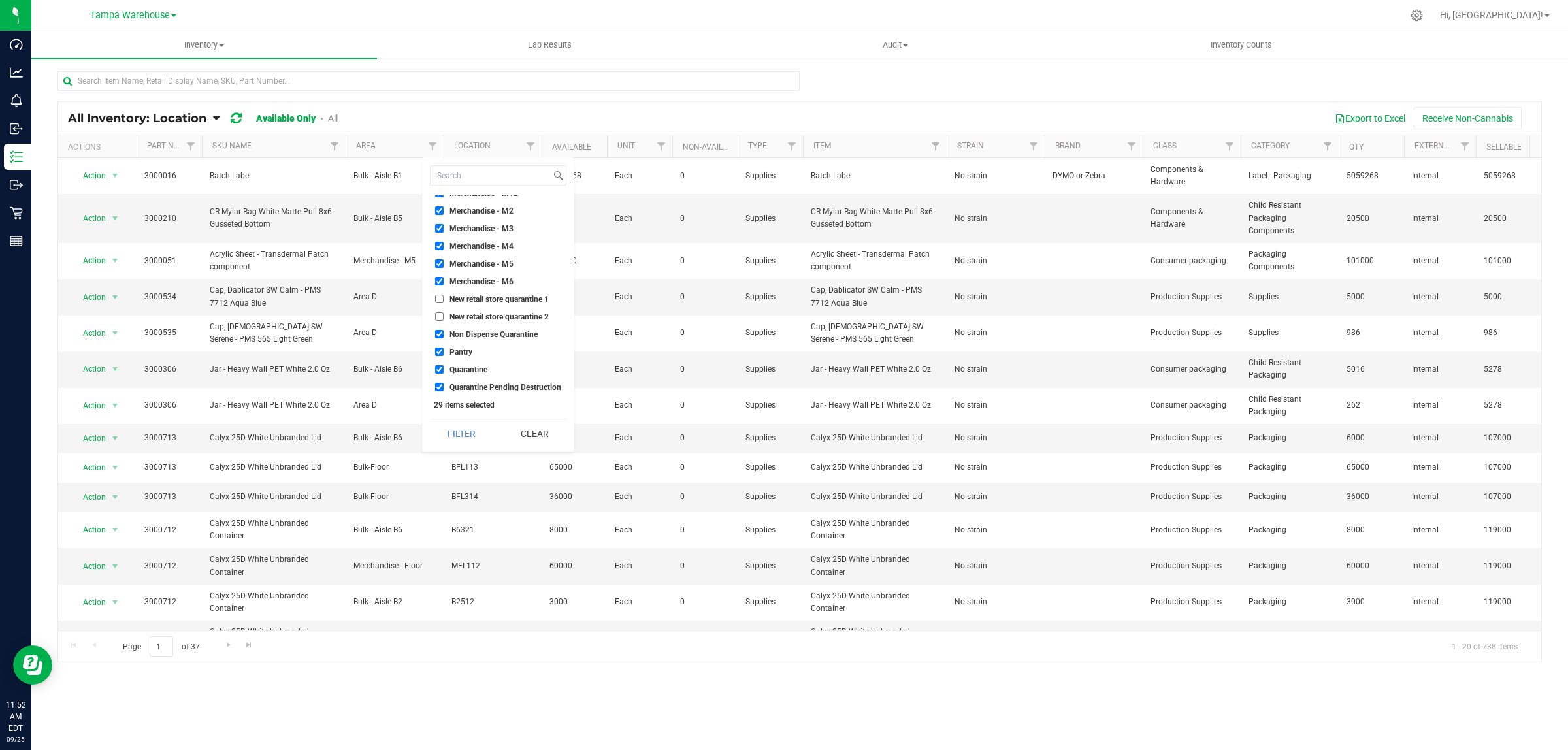
checkbox input "false"
click at [479, 369] on span "Quarantine" at bounding box center [468, 370] width 38 height 8
click at [443, 369] on input "Quarantine" at bounding box center [439, 369] width 9 height 9
checkbox input "false"
click at [478, 391] on li "Quarantine Pending Destruction" at bounding box center [497, 387] width 136 height 14
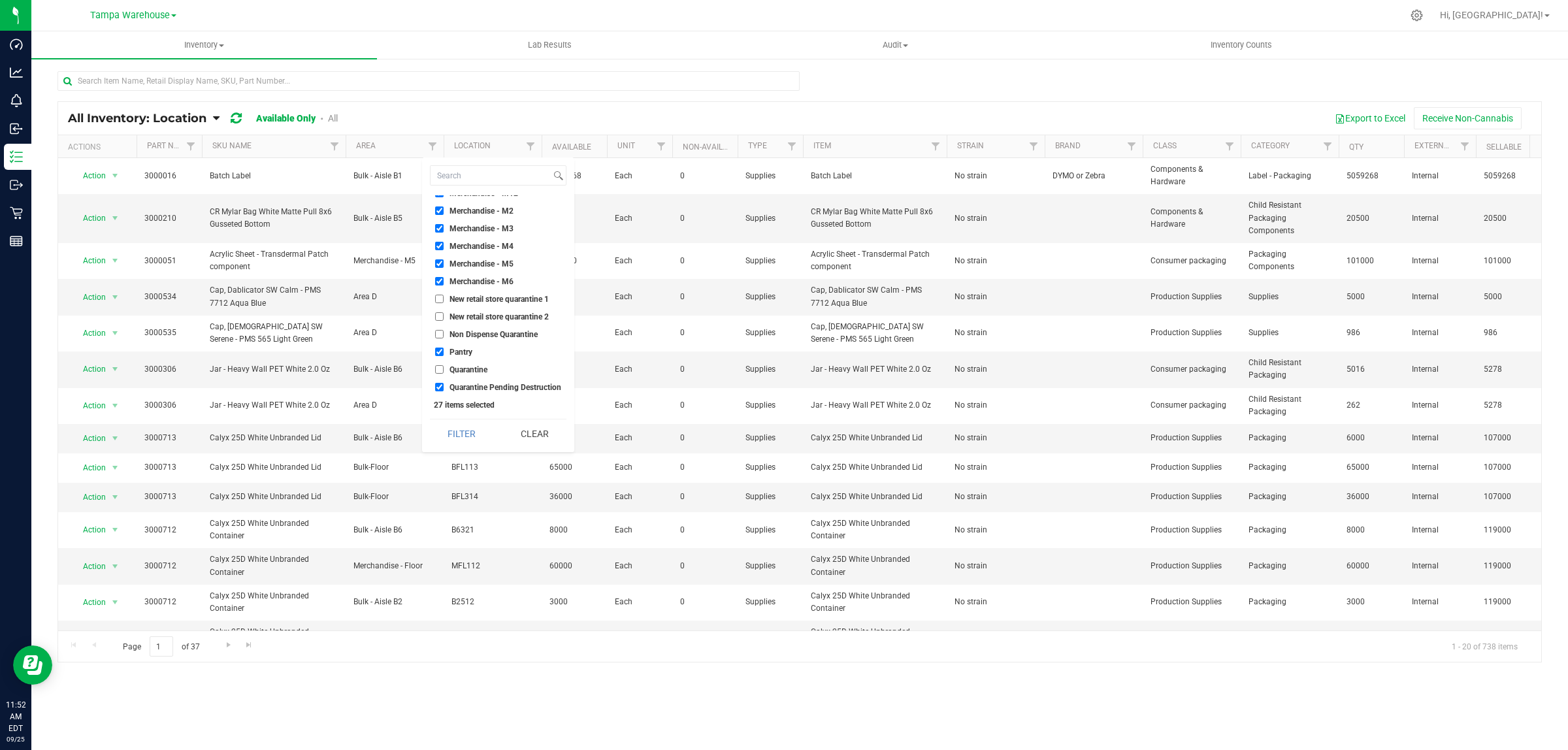
scroll to position [381, 0]
click at [488, 330] on span "Quarantine Pending Destruction" at bounding box center [505, 333] width 112 height 8
click at [443, 329] on input "Quarantine Pending Destruction" at bounding box center [439, 333] width 9 height 9
checkbox input "false"
click at [462, 442] on button "Filter" at bounding box center [461, 434] width 63 height 29
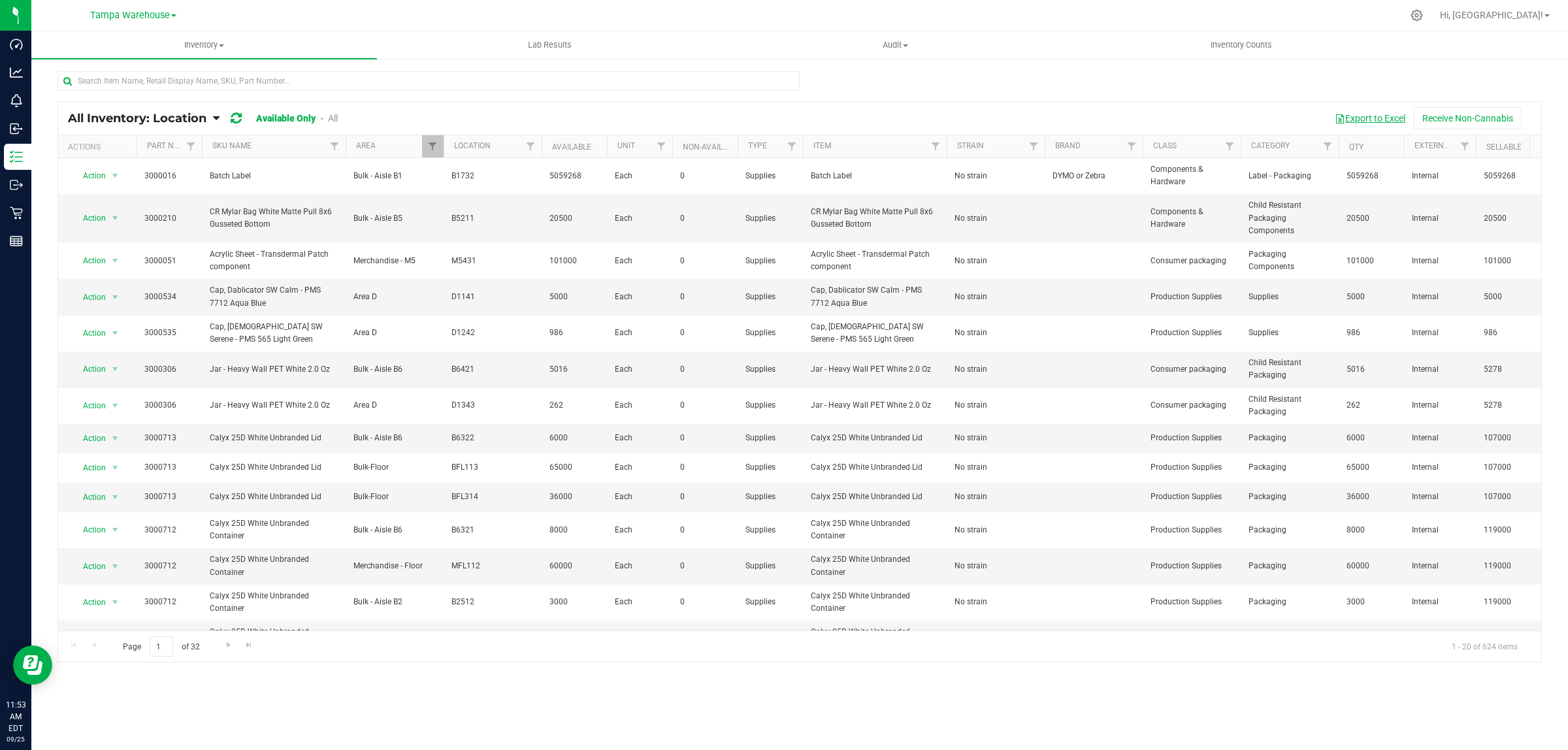
click at [1349, 115] on button "Export to Excel" at bounding box center [1370, 119] width 88 height 22
